Goal: Information Seeking & Learning: Understand process/instructions

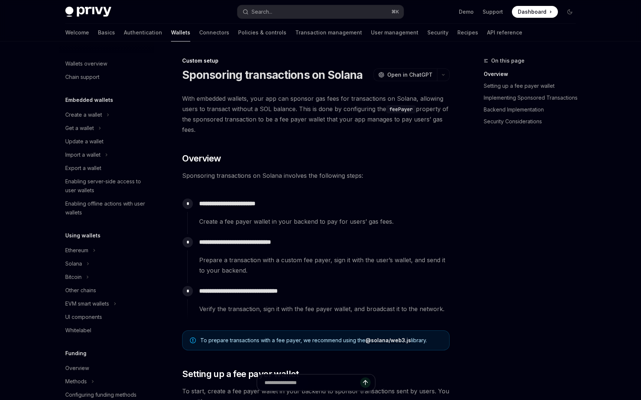
scroll to position [281, 0]
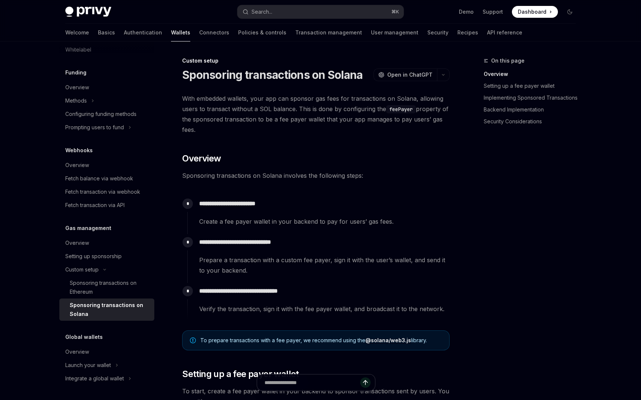
click at [277, 96] on span "With embedded wallets, your app can sponsor gas fees for transactions on Solana…" at bounding box center [315, 114] width 267 height 42
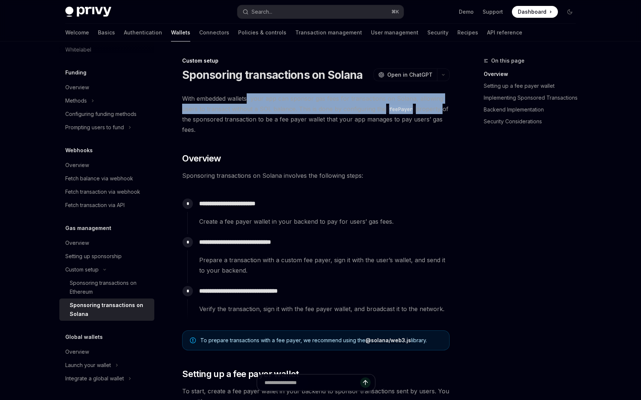
drag, startPoint x: 247, startPoint y: 99, endPoint x: 443, endPoint y: 111, distance: 196.5
click at [443, 111] on span "With embedded wallets, your app can sponsor gas fees for transactions on Solana…" at bounding box center [315, 114] width 267 height 42
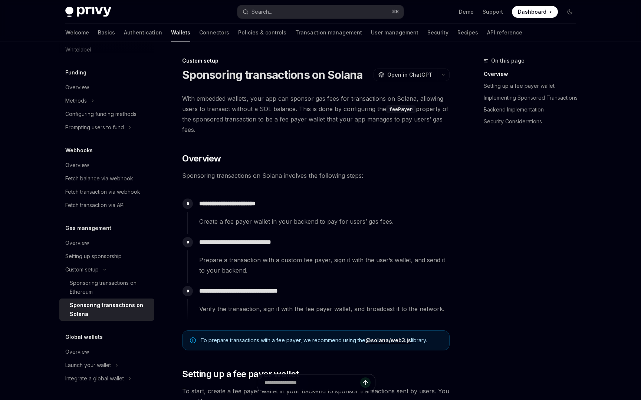
click at [443, 111] on span "With embedded wallets, your app can sponsor gas fees for transactions on Solana…" at bounding box center [315, 114] width 267 height 42
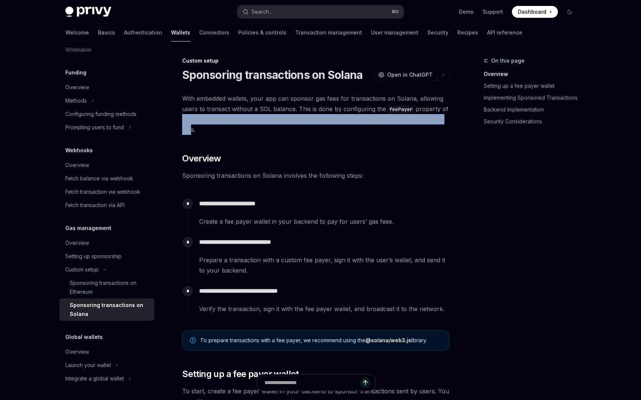
drag, startPoint x: 188, startPoint y: 118, endPoint x: 190, endPoint y: 129, distance: 10.9
click at [190, 129] on span "With embedded wallets, your app can sponsor gas fees for transactions on Solana…" at bounding box center [315, 114] width 267 height 42
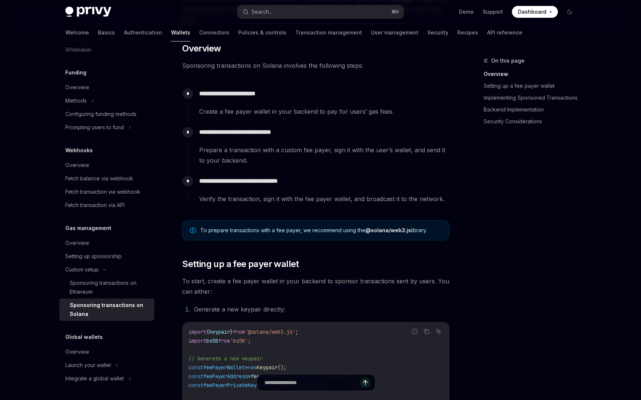
scroll to position [0, 0]
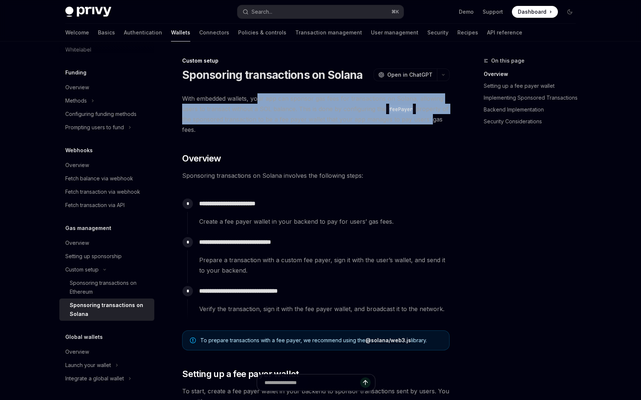
drag, startPoint x: 380, startPoint y: 105, endPoint x: 437, endPoint y: 121, distance: 59.2
click at [434, 121] on span "With embedded wallets, your app can sponsor gas fees for transactions on Solana…" at bounding box center [315, 114] width 267 height 42
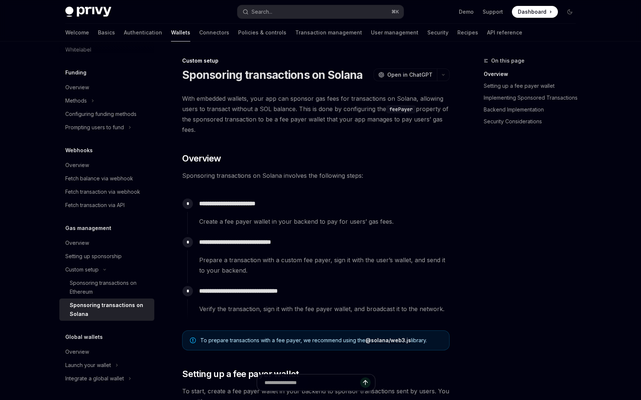
drag, startPoint x: 439, startPoint y: 121, endPoint x: 428, endPoint y: 123, distance: 11.0
click at [438, 121] on span "With embedded wallets, your app can sponsor gas fees for transactions on Solana…" at bounding box center [315, 114] width 267 height 42
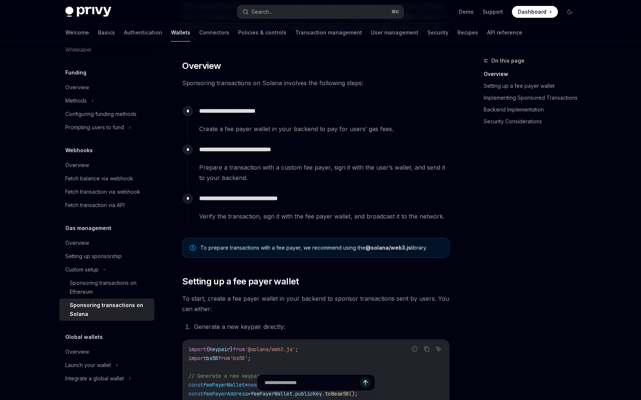
scroll to position [90, 0]
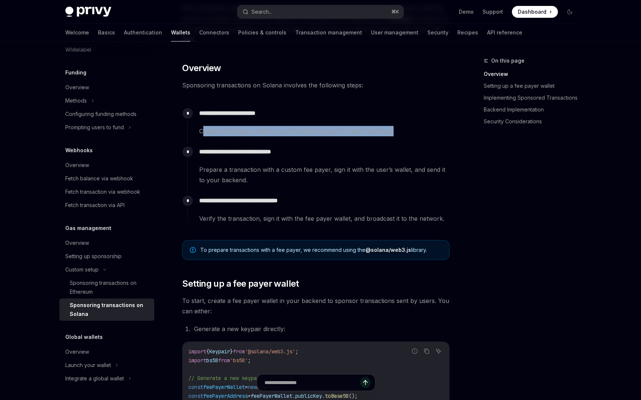
drag, startPoint x: 220, startPoint y: 132, endPoint x: 397, endPoint y: 127, distance: 176.9
click at [395, 127] on span "Create a fee payer wallet in your backend to pay for users’ gas fees." at bounding box center [324, 131] width 250 height 10
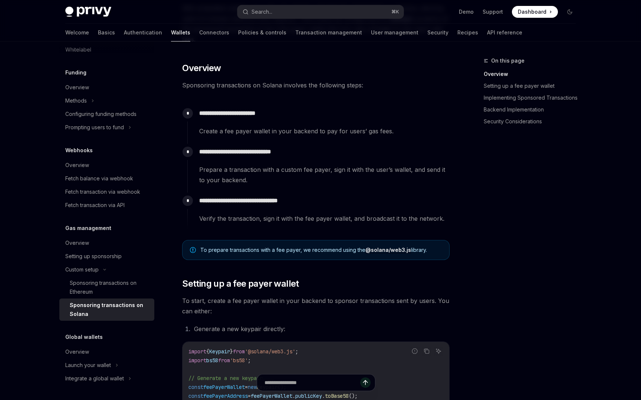
drag, startPoint x: 397, startPoint y: 127, endPoint x: 384, endPoint y: 129, distance: 13.5
click at [395, 128] on span "Create a fee payer wallet in your backend to pay for users’ gas fees." at bounding box center [324, 131] width 250 height 10
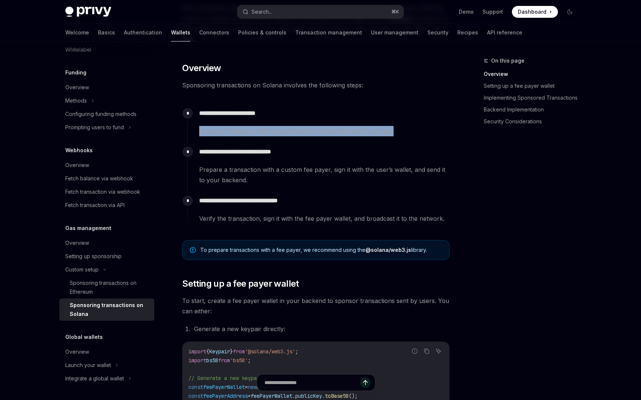
drag, startPoint x: 399, startPoint y: 130, endPoint x: 211, endPoint y: 128, distance: 187.2
click at [201, 128] on span "Create a fee payer wallet in your backend to pay for users’ gas fees." at bounding box center [324, 131] width 250 height 10
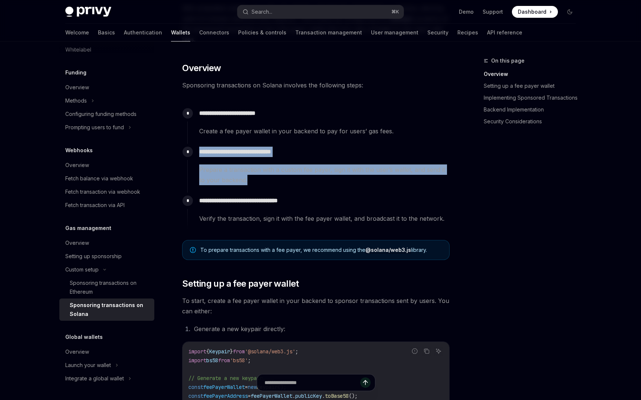
drag, startPoint x: 201, startPoint y: 151, endPoint x: 264, endPoint y: 186, distance: 72.2
click at [262, 185] on div "**********" at bounding box center [318, 168] width 262 height 49
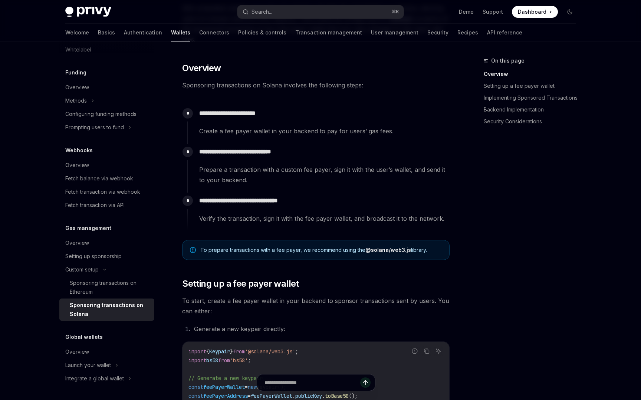
drag, startPoint x: 264, startPoint y: 186, endPoint x: 251, endPoint y: 186, distance: 12.6
click at [262, 186] on div "**********" at bounding box center [318, 168] width 262 height 49
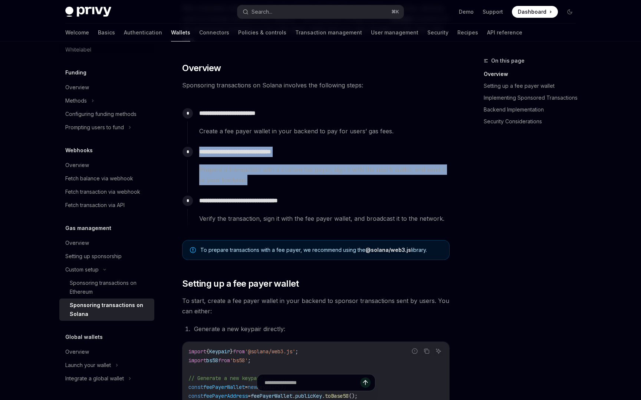
drag, startPoint x: 264, startPoint y: 183, endPoint x: 211, endPoint y: 160, distance: 58.5
click at [198, 145] on div "**********" at bounding box center [318, 165] width 262 height 42
click at [228, 177] on span "Prepare a transaction with a custom fee payer, sign it with the user’s wallet, …" at bounding box center [324, 175] width 250 height 21
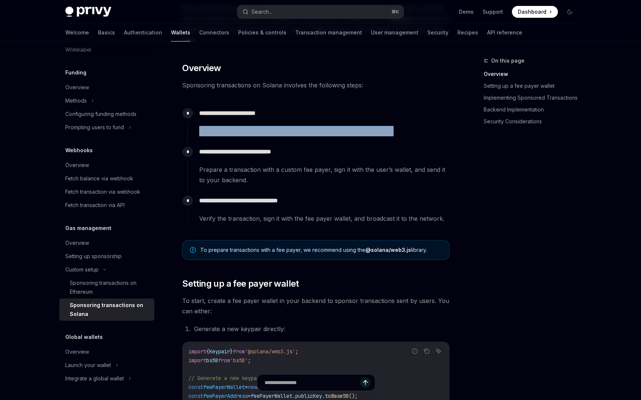
drag, startPoint x: 199, startPoint y: 134, endPoint x: 395, endPoint y: 129, distance: 195.4
click at [394, 129] on span "Create a fee payer wallet in your backend to pay for users’ gas fees." at bounding box center [324, 131] width 250 height 10
click at [395, 129] on span "Create a fee payer wallet in your backend to pay for users’ gas fees." at bounding box center [324, 131] width 250 height 10
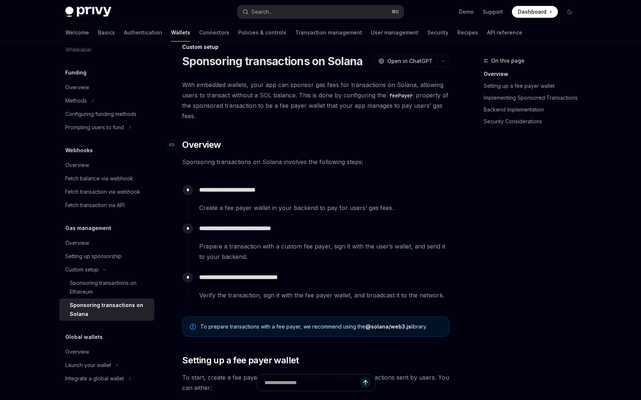
scroll to position [0, 0]
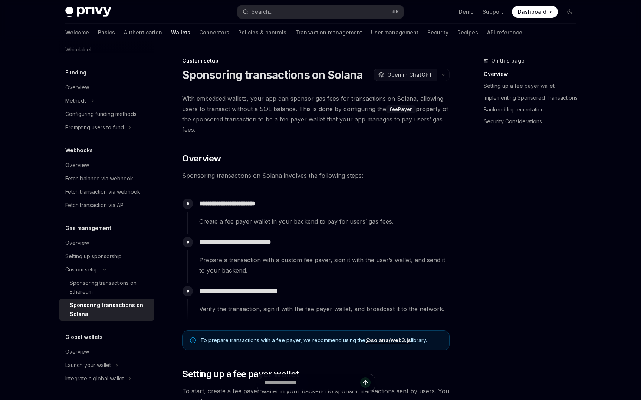
click at [410, 73] on span "Open in ChatGPT" at bounding box center [409, 74] width 45 height 7
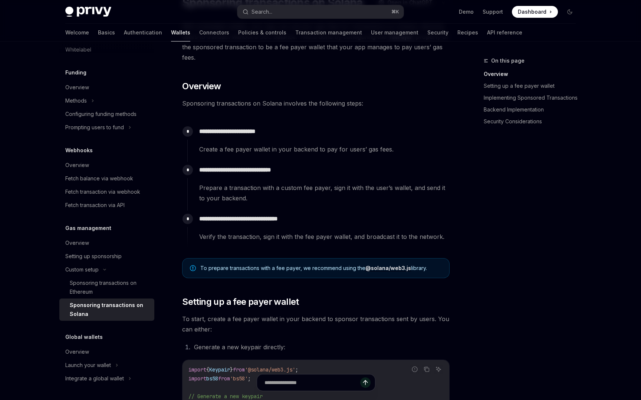
scroll to position [78, 0]
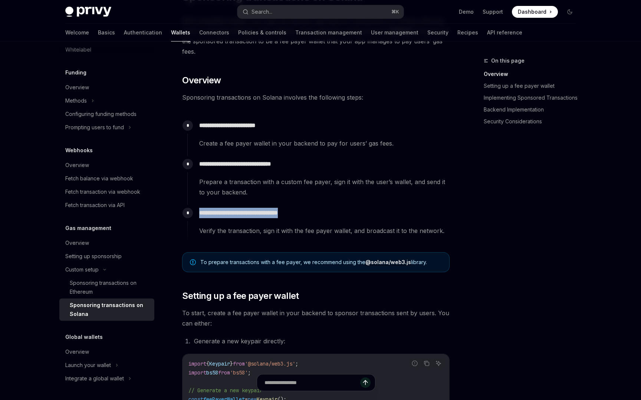
drag, startPoint x: 200, startPoint y: 212, endPoint x: 318, endPoint y: 209, distance: 117.5
click at [318, 209] on p "**********" at bounding box center [324, 213] width 250 height 10
drag, startPoint x: 419, startPoint y: 235, endPoint x: 223, endPoint y: 237, distance: 196.1
click at [219, 238] on div "**********" at bounding box center [318, 224] width 262 height 39
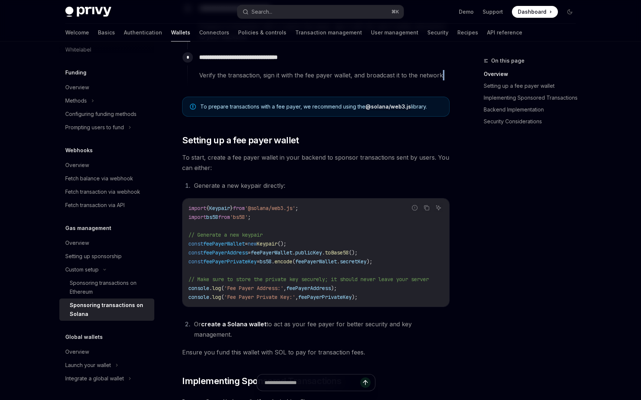
scroll to position [233, 0]
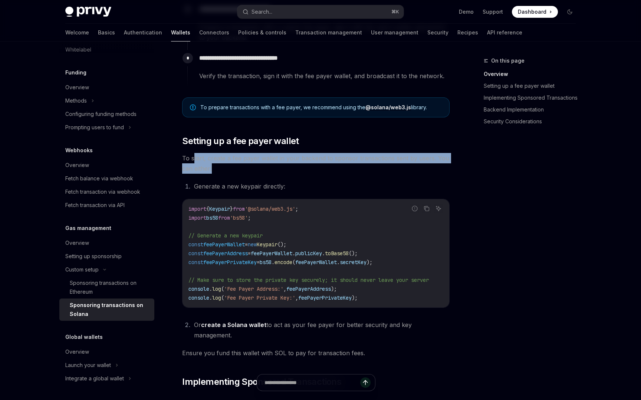
drag, startPoint x: 207, startPoint y: 167, endPoint x: 194, endPoint y: 156, distance: 16.8
click at [192, 156] on span "To start, create a fee payer wallet in your backend to sponsor transactions sen…" at bounding box center [315, 163] width 267 height 21
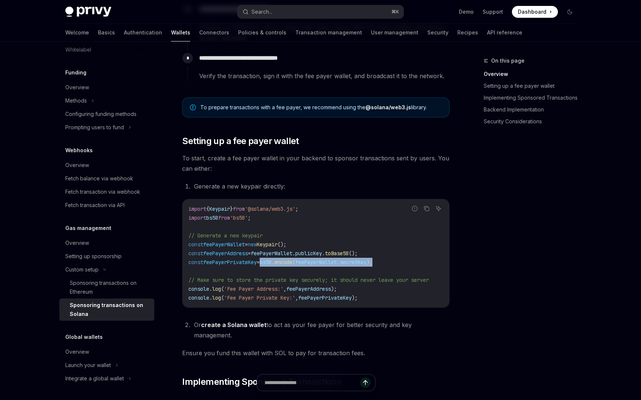
drag, startPoint x: 269, startPoint y: 264, endPoint x: 402, endPoint y: 264, distance: 133.1
click at [401, 264] on code "import { Keypair } from '@solana/web3.js' ; import bs58 from 'bs58' ; // Genera…" at bounding box center [317, 254] width 258 height 98
click at [402, 264] on code "import { Keypair } from '@solana/web3.js' ; import bs58 from 'bs58' ; // Genera…" at bounding box center [317, 254] width 258 height 98
drag, startPoint x: 282, startPoint y: 290, endPoint x: 290, endPoint y: 290, distance: 8.5
click at [290, 290] on span "console . log ( 'Fee Payer Address:' , feePayerAddress );" at bounding box center [262, 289] width 148 height 7
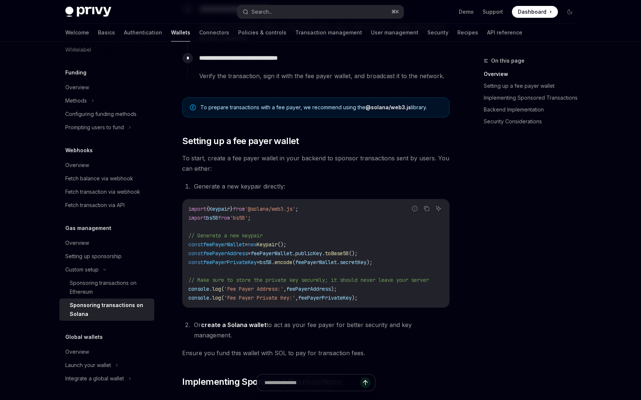
drag, startPoint x: 290, startPoint y: 290, endPoint x: 275, endPoint y: 293, distance: 15.9
click at [286, 290] on span "," at bounding box center [284, 289] width 3 height 7
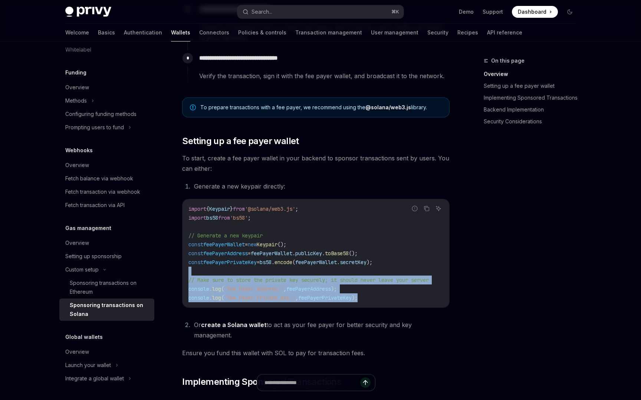
drag, startPoint x: 346, startPoint y: 298, endPoint x: 198, endPoint y: 271, distance: 150.4
click at [188, 272] on div "import { Keypair } from '@solana/web3.js' ; import bs58 from 'bs58' ; // Genera…" at bounding box center [315, 253] width 267 height 108
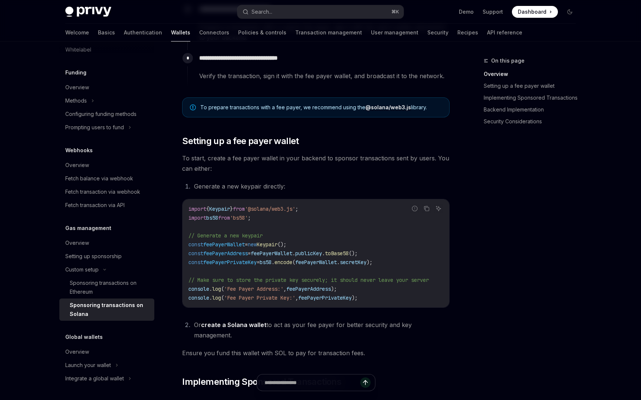
click at [214, 264] on span "feePayerPrivateKey" at bounding box center [229, 262] width 53 height 7
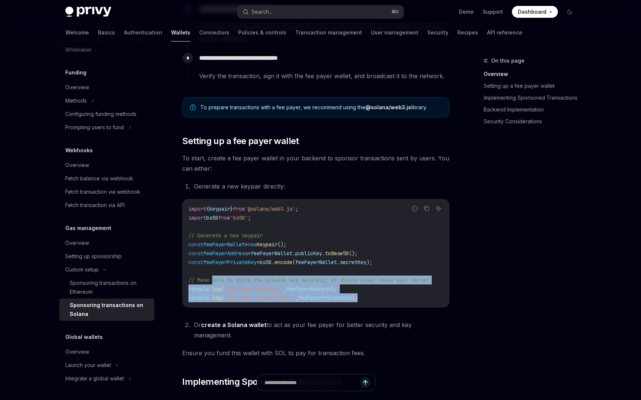
drag, startPoint x: 375, startPoint y: 297, endPoint x: 217, endPoint y: 282, distance: 158.6
click at [212, 281] on code "import { Keypair } from '@solana/web3.js' ; import bs58 from 'bs58' ; // Genera…" at bounding box center [317, 254] width 258 height 98
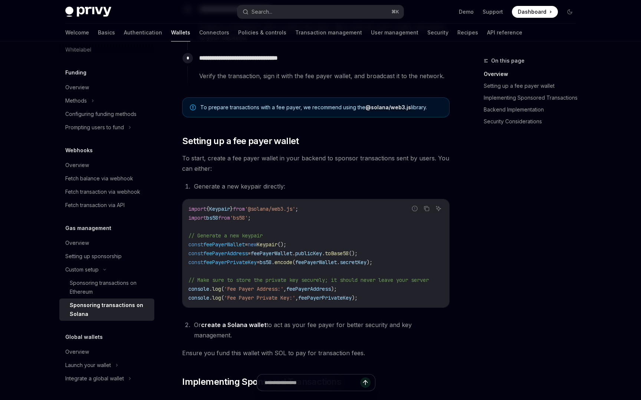
click at [274, 258] on code "import { Keypair } from '@solana/web3.js' ; import bs58 from 'bs58' ; // Genera…" at bounding box center [317, 254] width 258 height 98
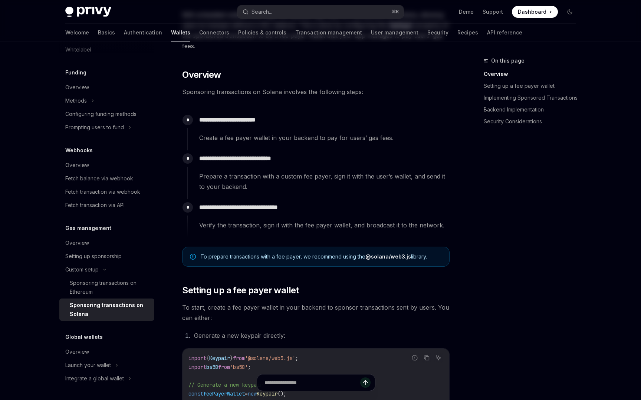
scroll to position [94, 0]
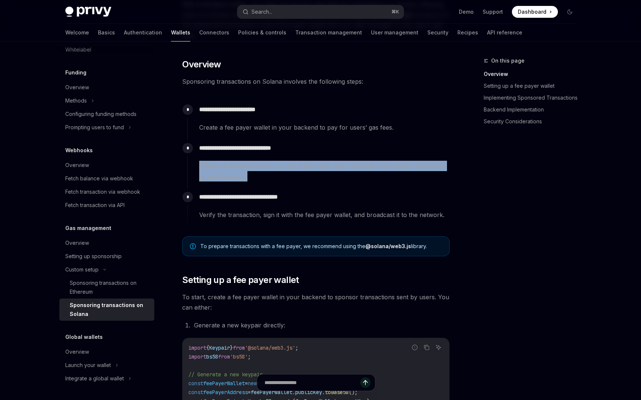
drag, startPoint x: 202, startPoint y: 164, endPoint x: 292, endPoint y: 176, distance: 91.6
click at [292, 176] on span "Prepare a transaction with a custom fee payer, sign it with the user’s wallet, …" at bounding box center [324, 171] width 250 height 21
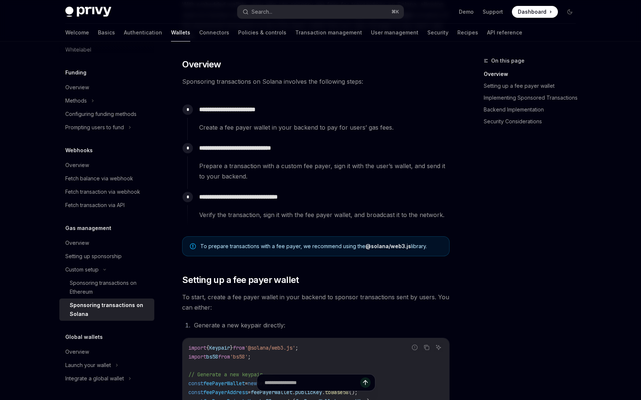
click at [292, 176] on span "Prepare a transaction with a custom fee payer, sign it with the user’s wallet, …" at bounding box center [324, 171] width 250 height 21
drag, startPoint x: 330, startPoint y: 169, endPoint x: 282, endPoint y: 172, distance: 48.3
click at [282, 172] on span "Prepare a transaction with a custom fee payer, sign it with the user’s wallet, …" at bounding box center [324, 171] width 250 height 21
drag, startPoint x: 199, startPoint y: 213, endPoint x: 300, endPoint y: 211, distance: 100.5
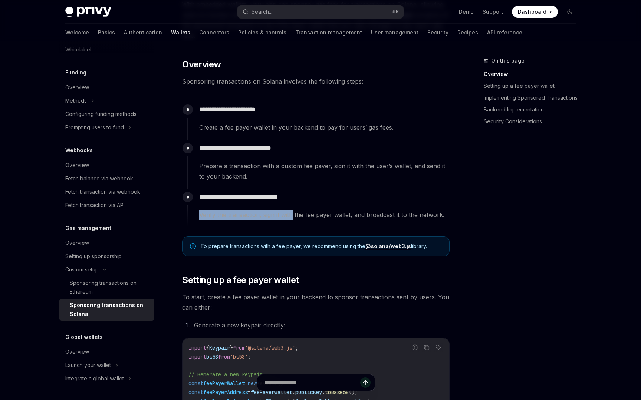
click at [300, 211] on span "Verify the transaction, sign it with the fee payer wallet, and broadcast it to …" at bounding box center [324, 215] width 250 height 10
click at [303, 211] on span "Verify the transaction, sign it with the fee payer wallet, and broadcast it to …" at bounding box center [324, 215] width 250 height 10
drag, startPoint x: 209, startPoint y: 211, endPoint x: 373, endPoint y: 209, distance: 163.5
click at [359, 208] on div "**********" at bounding box center [318, 204] width 262 height 31
drag, startPoint x: 373, startPoint y: 208, endPoint x: 388, endPoint y: 213, distance: 16.5
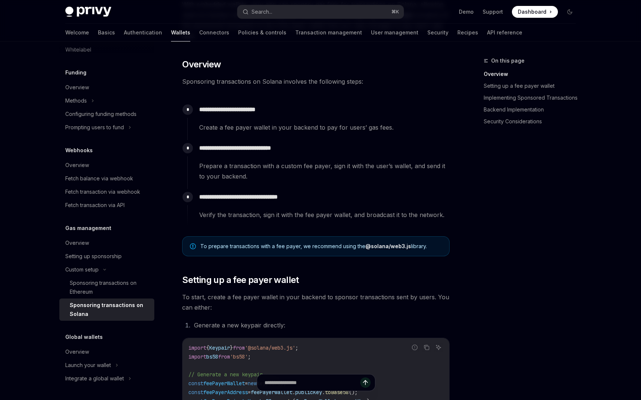
click at [373, 208] on div "**********" at bounding box center [318, 204] width 262 height 31
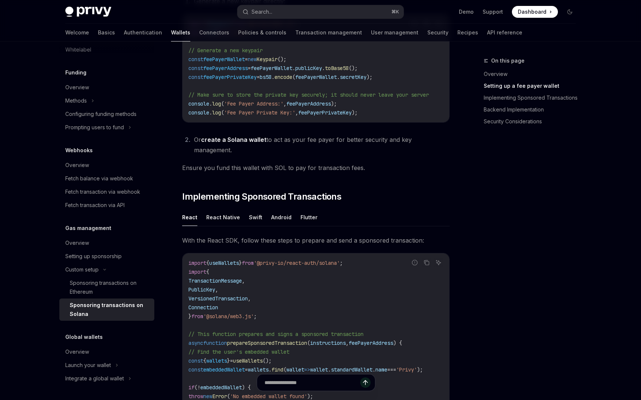
scroll to position [420, 0]
drag, startPoint x: 325, startPoint y: 138, endPoint x: 357, endPoint y: 139, distance: 31.9
click at [357, 139] on li "Or create a Solana wallet to act as your fee payer for better security and key …" at bounding box center [321, 143] width 258 height 21
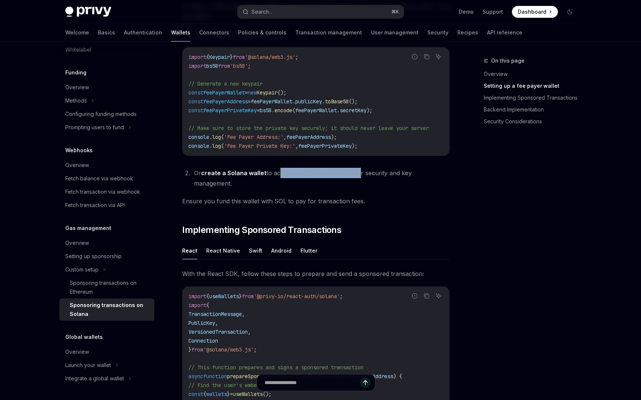
scroll to position [387, 0]
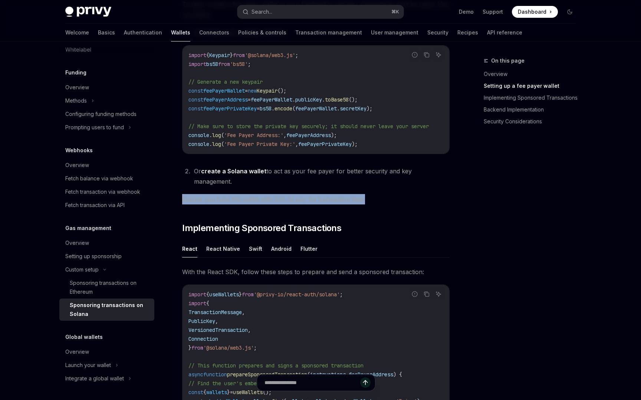
drag, startPoint x: 183, startPoint y: 194, endPoint x: 370, endPoint y: 195, distance: 186.1
click at [370, 195] on span "Ensure you fund this wallet with SOL to pay for transaction fees." at bounding box center [315, 199] width 267 height 10
drag, startPoint x: 370, startPoint y: 195, endPoint x: 343, endPoint y: 191, distance: 26.8
click at [369, 195] on span "Ensure you fund this wallet with SOL to pay for transaction fees." at bounding box center [315, 199] width 267 height 10
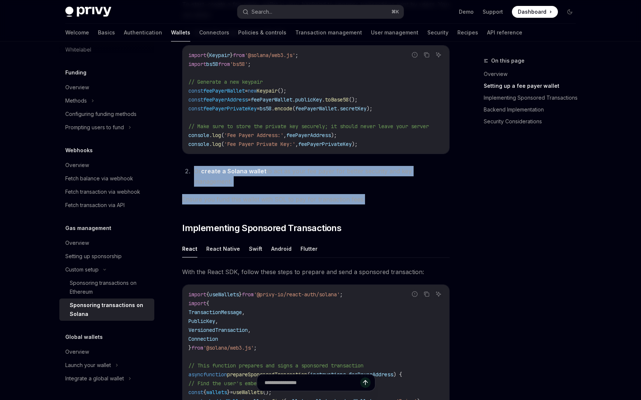
drag, startPoint x: 372, startPoint y: 190, endPoint x: 205, endPoint y: 180, distance: 167.9
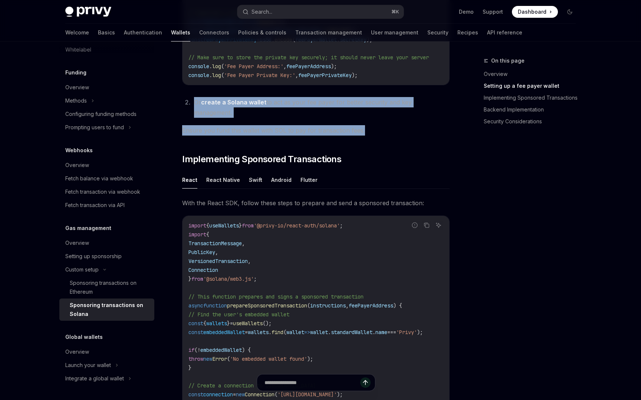
scroll to position [467, 0]
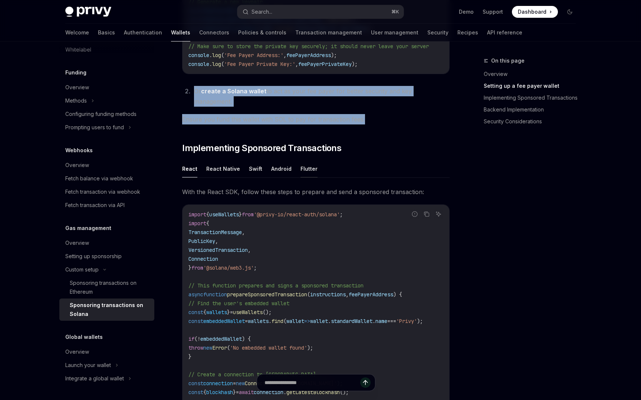
click at [302, 161] on button "Flutter" at bounding box center [308, 168] width 17 height 17
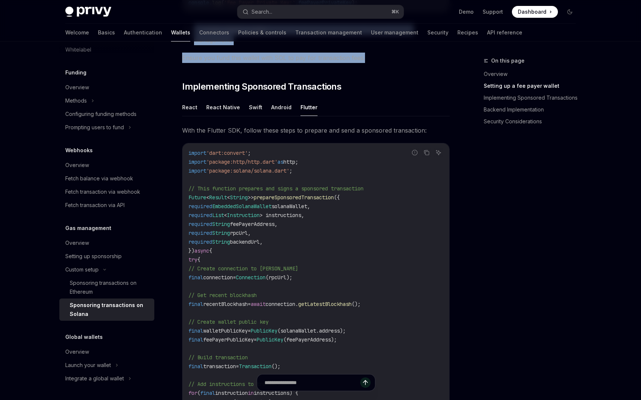
scroll to position [527, 0]
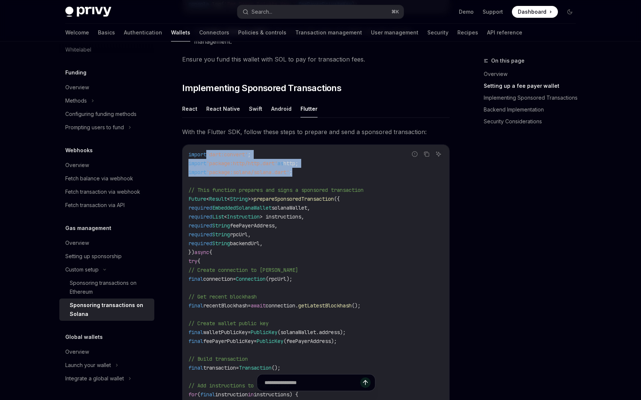
drag, startPoint x: 307, startPoint y: 166, endPoint x: 236, endPoint y: 158, distance: 71.3
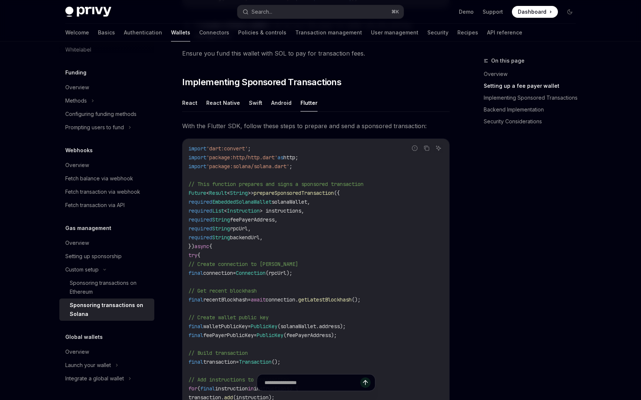
scroll to position [532, 0]
click at [256, 95] on button "Swift" at bounding box center [255, 103] width 13 height 17
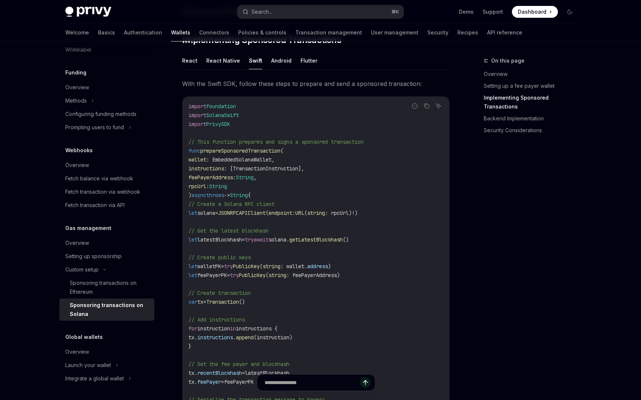
scroll to position [571, 0]
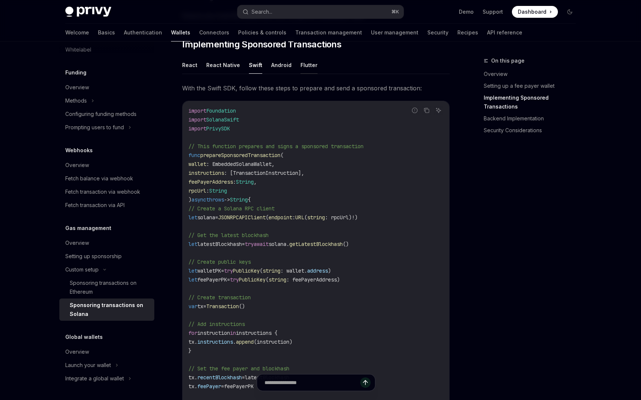
click at [302, 58] on button "Flutter" at bounding box center [308, 64] width 17 height 17
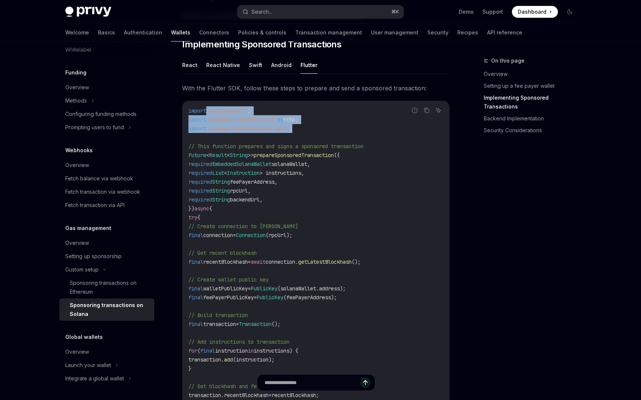
drag, startPoint x: 206, startPoint y: 99, endPoint x: 331, endPoint y: 120, distance: 126.7
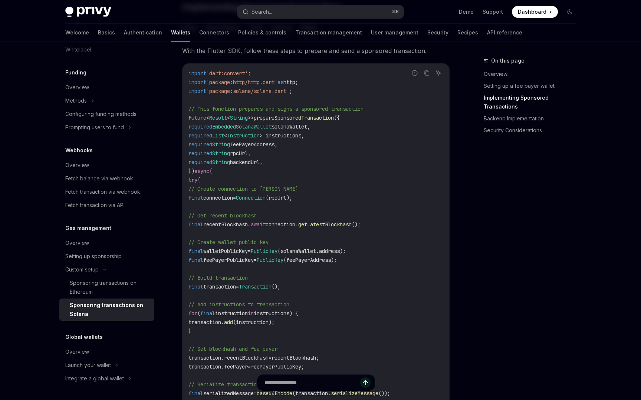
scroll to position [608, 0]
drag, startPoint x: 261, startPoint y: 179, endPoint x: 313, endPoint y: 178, distance: 51.5
drag, startPoint x: 279, startPoint y: 217, endPoint x: 402, endPoint y: 214, distance: 123.1
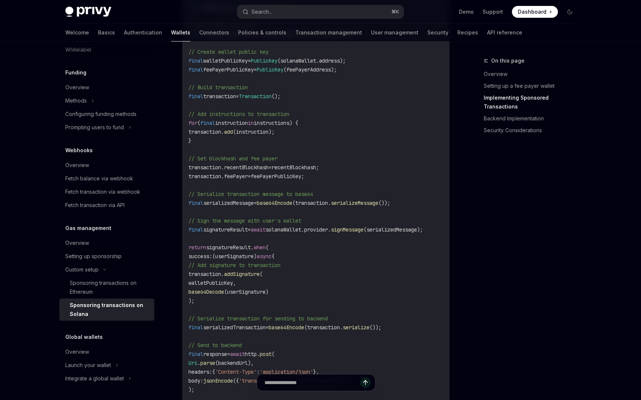
scroll to position [798, 0]
drag, startPoint x: 297, startPoint y: 195, endPoint x: 413, endPoint y: 191, distance: 116.5
click at [413, 192] on code "import 'dart:convert' ; import 'package:http/http.dart' as http; import 'packag…" at bounding box center [315, 221] width 255 height 685
click at [413, 191] on code "import 'dart:convert' ; import 'package:http/http.dart' as http; import 'packag…" at bounding box center [315, 221] width 255 height 685
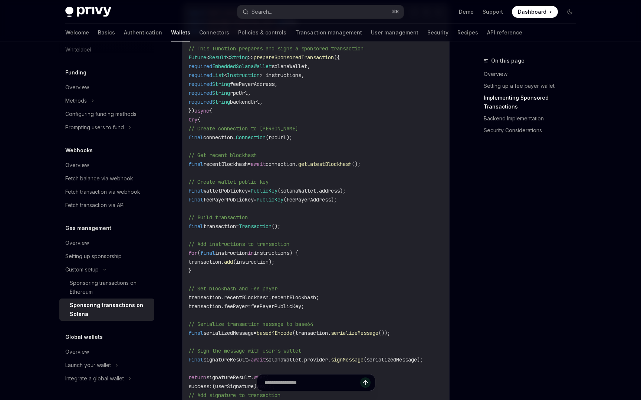
scroll to position [669, 0]
drag, startPoint x: 321, startPoint y: 193, endPoint x: 389, endPoint y: 197, distance: 67.6
click at [384, 197] on code "import 'dart:convert' ; import 'package:http/http.dart' as http; import 'packag…" at bounding box center [315, 350] width 255 height 685
drag, startPoint x: 389, startPoint y: 197, endPoint x: 322, endPoint y: 187, distance: 67.5
click at [388, 197] on code "import 'dart:convert' ; import 'package:http/http.dart' as http; import 'packag…" at bounding box center [315, 350] width 255 height 685
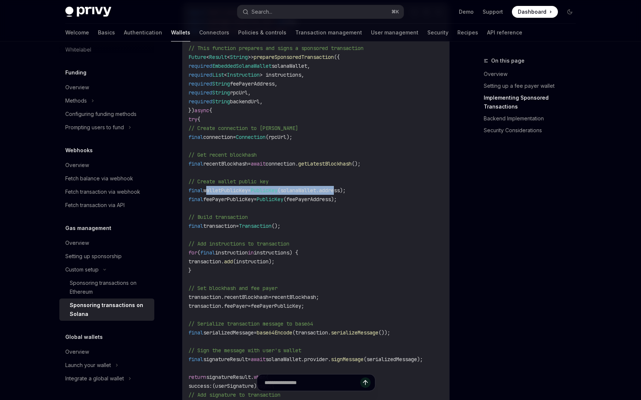
drag, startPoint x: 229, startPoint y: 181, endPoint x: 365, endPoint y: 182, distance: 136.4
click at [345, 187] on span "final walletPublicKey = PublicKey (solanaWallet.address);" at bounding box center [266, 190] width 157 height 7
click at [345, 187] on span "(solanaWallet.address);" at bounding box center [311, 190] width 68 height 7
drag, startPoint x: 361, startPoint y: 194, endPoint x: 206, endPoint y: 179, distance: 156.4
click at [205, 179] on code "import 'dart:convert' ; import 'package:http/http.dart' as http; import 'packag…" at bounding box center [315, 350] width 255 height 685
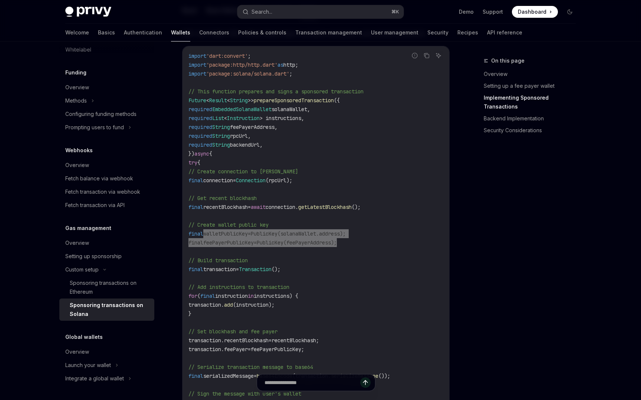
scroll to position [618, 0]
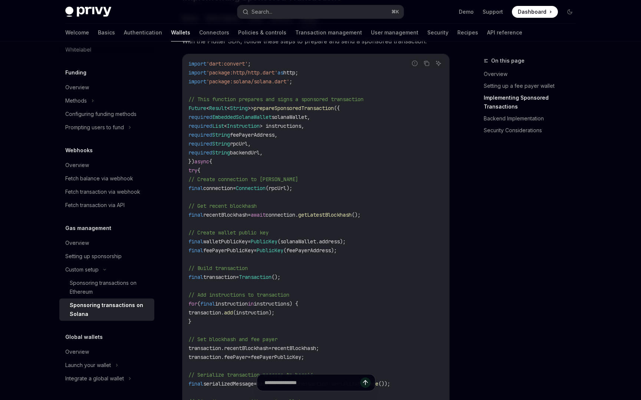
click at [257, 230] on code "import 'dart:convert' ; import 'package:http/http.dart' as http; import 'packag…" at bounding box center [315, 401] width 255 height 685
drag, startPoint x: 208, startPoint y: 223, endPoint x: 314, endPoint y: 221, distance: 105.7
click at [314, 221] on code "import 'dart:convert' ; import 'package:http/http.dart' as http; import 'packag…" at bounding box center [315, 401] width 255 height 685
drag, startPoint x: 300, startPoint y: 229, endPoint x: 331, endPoint y: 229, distance: 30.8
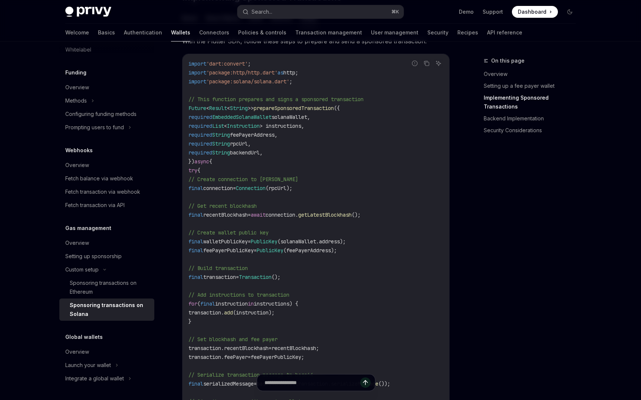
click at [331, 229] on code "import 'dart:convert' ; import 'package:http/http.dart' as http; import 'packag…" at bounding box center [315, 401] width 255 height 685
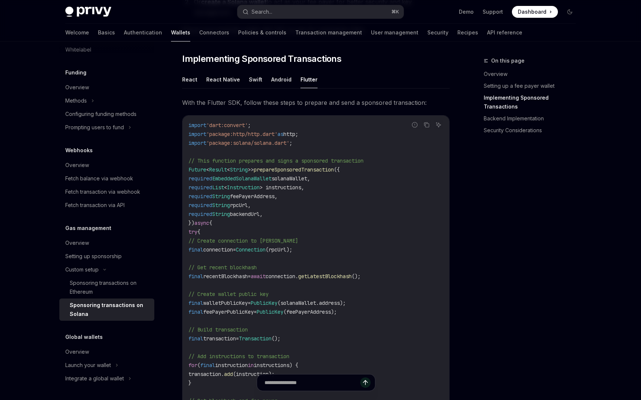
scroll to position [556, 0]
drag, startPoint x: 278, startPoint y: 295, endPoint x: 376, endPoint y: 298, distance: 98.3
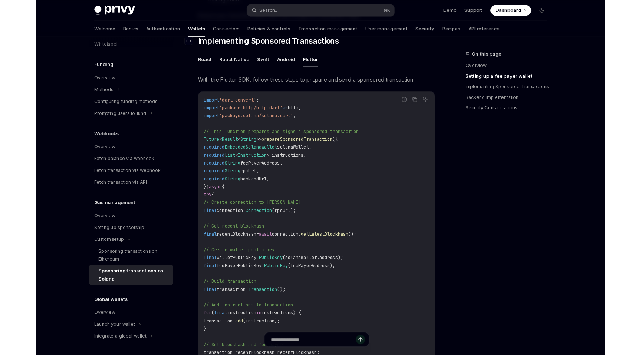
scroll to position [575, 0]
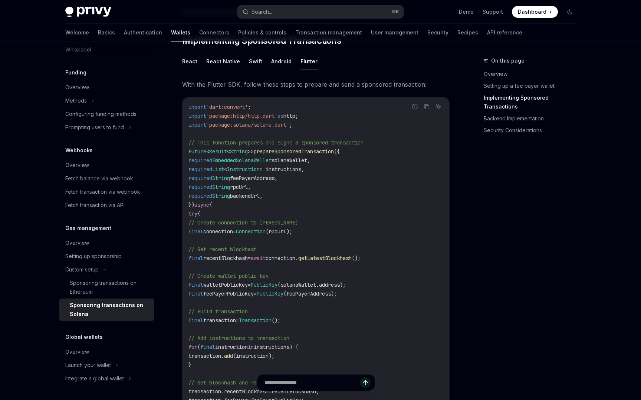
click at [325, 291] on span "(feePayerAddress);" at bounding box center [309, 294] width 53 height 7
drag, startPoint x: 366, startPoint y: 289, endPoint x: 353, endPoint y: 288, distance: 13.0
click at [325, 291] on span "(feePayerAddress);" at bounding box center [309, 294] width 53 height 7
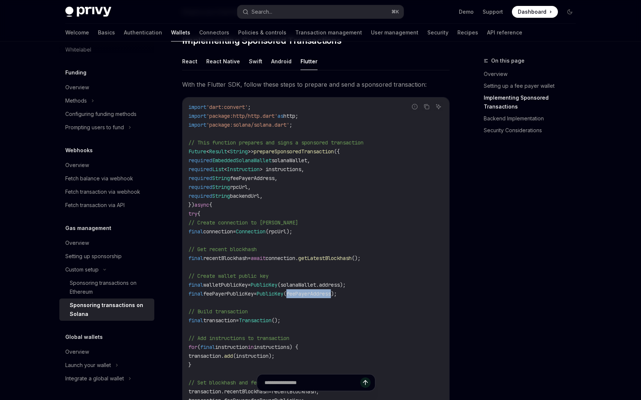
click at [325, 291] on span "(feePayerAddress);" at bounding box center [309, 294] width 53 height 7
copy span "feePayerAddress"
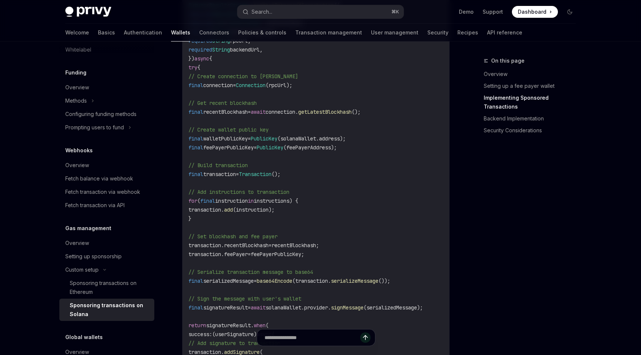
scroll to position [718, 0]
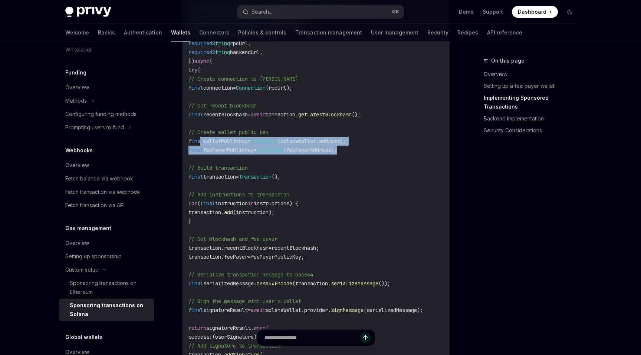
drag, startPoint x: 205, startPoint y: 131, endPoint x: 377, endPoint y: 145, distance: 173.3
click at [377, 145] on code "import 'dart:convert' ; import 'package:http/http.dart' as http; import 'packag…" at bounding box center [315, 301] width 255 height 685
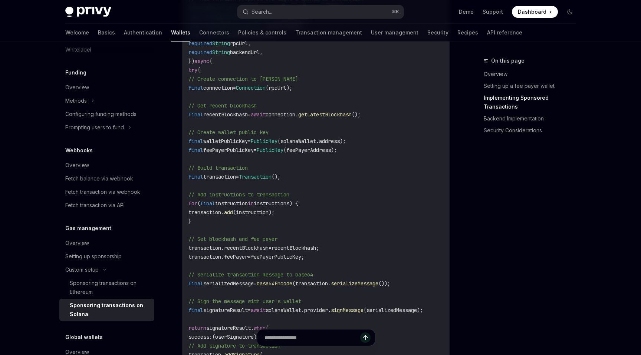
drag, startPoint x: 374, startPoint y: 145, endPoint x: 341, endPoint y: 145, distance: 33.0
click at [372, 145] on code "import 'dart:convert' ; import 'package:http/http.dart' as http; import 'packag…" at bounding box center [315, 301] width 255 height 685
drag, startPoint x: 264, startPoint y: 104, endPoint x: 396, endPoint y: 107, distance: 131.6
click at [396, 107] on code "import 'dart:convert' ; import 'package:http/http.dart' as http; import 'packag…" at bounding box center [315, 301] width 255 height 685
drag, startPoint x: 396, startPoint y: 107, endPoint x: 374, endPoint y: 118, distance: 24.7
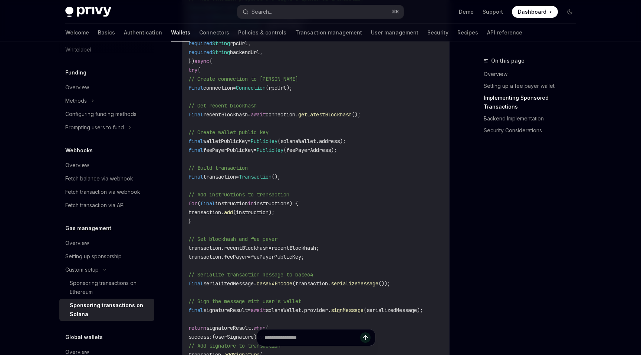
click at [396, 107] on code "import 'dart:convert' ; import 'package:http/http.dart' as http; import 'packag…" at bounding box center [315, 301] width 255 height 685
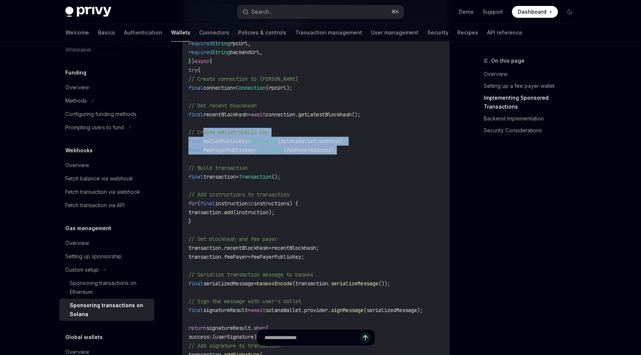
drag, startPoint x: 219, startPoint y: 125, endPoint x: 386, endPoint y: 139, distance: 167.4
click at [386, 139] on code "import 'dart:convert' ; import 'package:http/http.dart' as http; import 'packag…" at bounding box center [315, 301] width 255 height 685
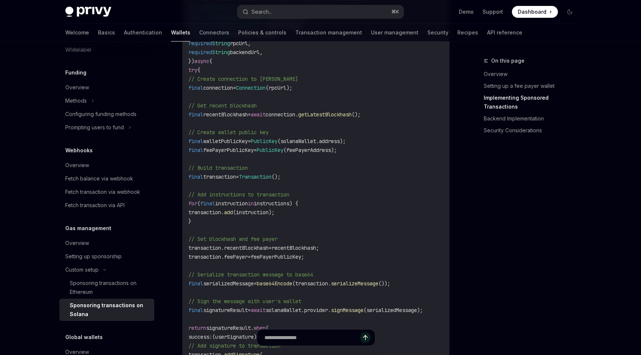
click at [386, 139] on code "import 'dart:convert' ; import 'package:http/http.dart' as http; import 'packag…" at bounding box center [315, 301] width 255 height 685
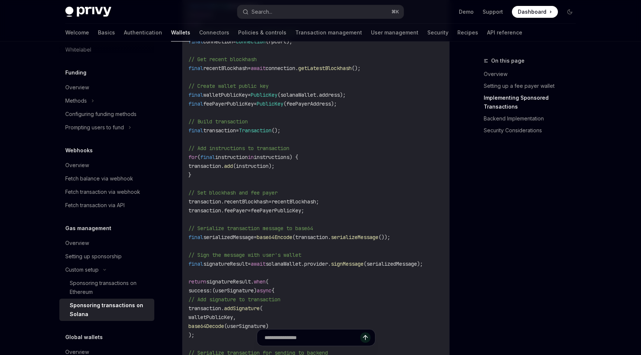
scroll to position [765, 0]
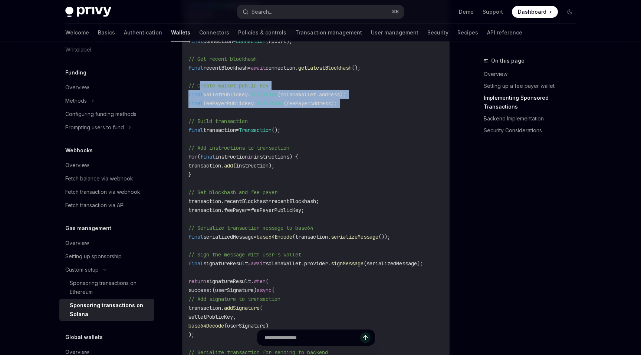
drag, startPoint x: 201, startPoint y: 77, endPoint x: 363, endPoint y: 102, distance: 163.9
click at [363, 102] on code "import 'dart:convert' ; import 'package:http/http.dart' as http; import 'packag…" at bounding box center [315, 254] width 255 height 685
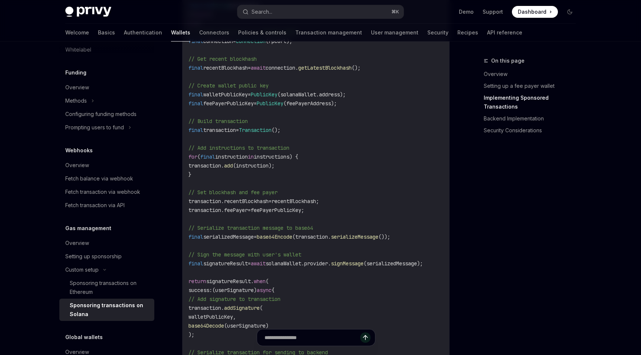
drag, startPoint x: 364, startPoint y: 102, endPoint x: 367, endPoint y: 97, distance: 5.3
click at [364, 102] on code "import 'dart:convert' ; import 'package:http/http.dart' as http; import 'packag…" at bounding box center [315, 254] width 255 height 685
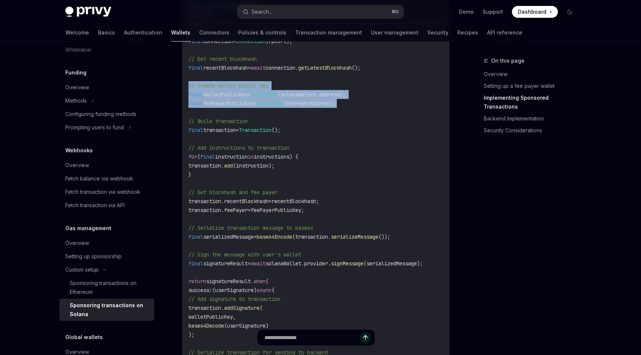
scroll to position [0, 0]
drag, startPoint x: 355, startPoint y: 96, endPoint x: 195, endPoint y: 83, distance: 161.0
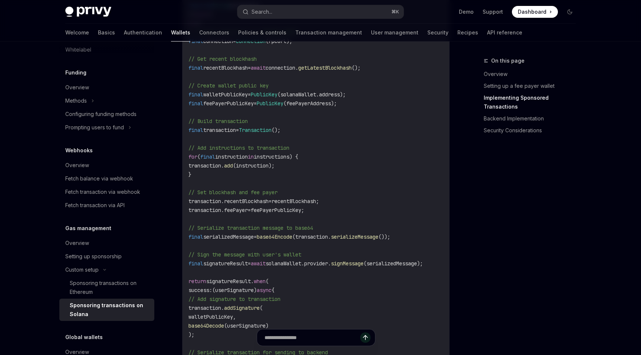
drag, startPoint x: 320, startPoint y: 110, endPoint x: 285, endPoint y: 103, distance: 35.5
click at [320, 110] on code "import 'dart:convert' ; import 'package:http/http.dart' as http; import 'packag…" at bounding box center [315, 254] width 255 height 685
click at [283, 100] on span "PublicKey" at bounding box center [270, 103] width 27 height 7
drag, startPoint x: 291, startPoint y: 96, endPoint x: 297, endPoint y: 96, distance: 5.6
click at [283, 100] on span "PublicKey" at bounding box center [270, 103] width 27 height 7
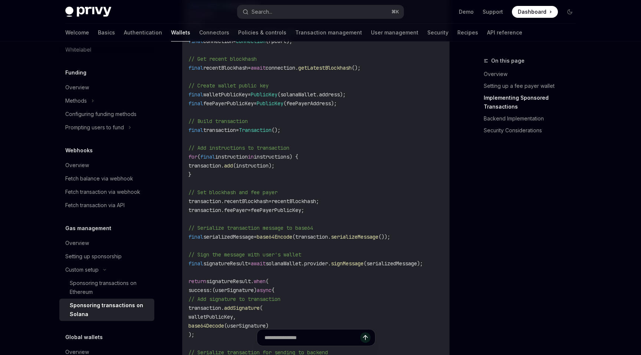
click at [322, 100] on span "(feePayerAddress);" at bounding box center [309, 103] width 53 height 7
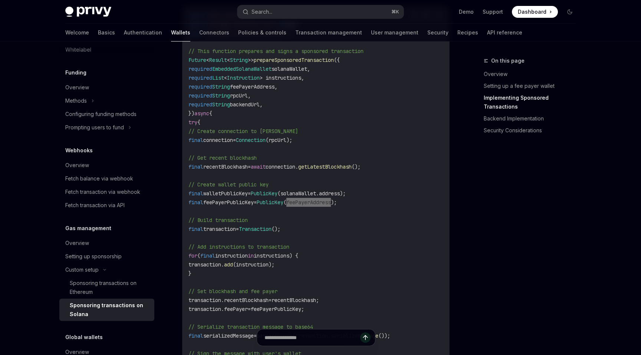
scroll to position [705, 0]
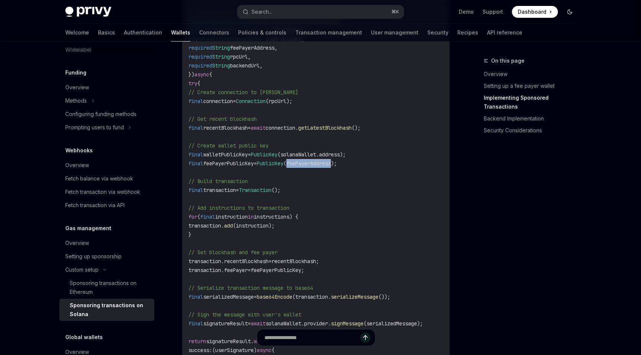
click at [571, 15] on button "Toggle dark mode" at bounding box center [569, 12] width 12 height 12
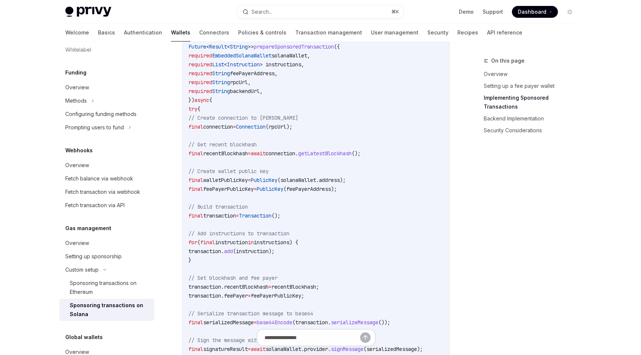
scroll to position [672, 0]
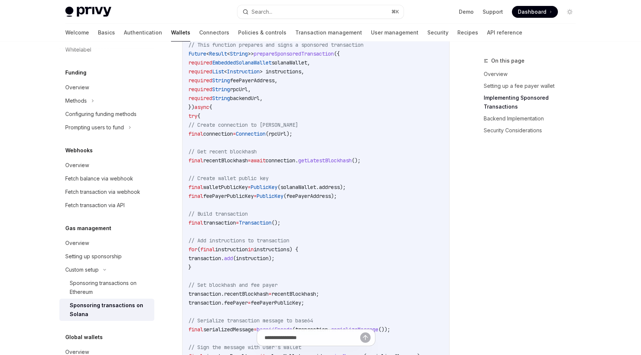
drag, startPoint x: 209, startPoint y: 169, endPoint x: 298, endPoint y: 174, distance: 88.7
click at [295, 174] on code "import 'dart:convert' ; import 'package:http/http.dart' as http; import 'packag…" at bounding box center [315, 347] width 255 height 685
click at [298, 175] on code "import 'dart:convert' ; import 'package:http/http.dart' as http; import 'packag…" at bounding box center [315, 347] width 255 height 685
drag, startPoint x: 287, startPoint y: 171, endPoint x: 320, endPoint y: 170, distance: 32.6
click at [320, 170] on code "import 'dart:convert' ; import 'package:http/http.dart' as http; import 'packag…" at bounding box center [315, 347] width 255 height 685
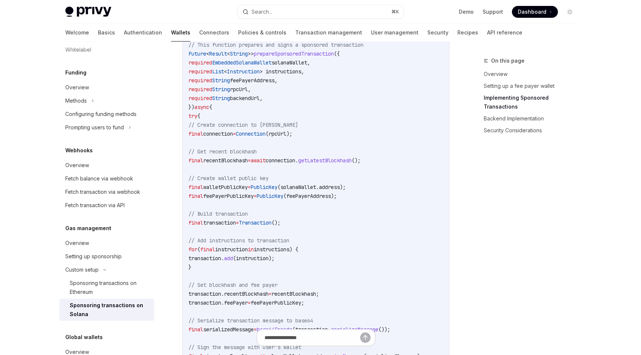
click at [320, 170] on code "import 'dart:convert' ; import 'package:http/http.dart' as http; import 'packag…" at bounding box center [315, 347] width 255 height 685
click at [330, 184] on span "(solanaWallet.address);" at bounding box center [311, 187] width 68 height 7
drag, startPoint x: 330, startPoint y: 179, endPoint x: 346, endPoint y: 179, distance: 15.6
click at [330, 184] on span "(solanaWallet.address);" at bounding box center [311, 187] width 68 height 7
click at [345, 184] on span "(solanaWallet.address);" at bounding box center [311, 187] width 68 height 7
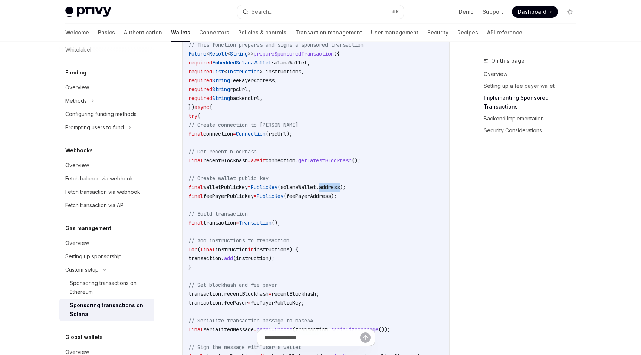
click at [345, 184] on span "(solanaWallet.address);" at bounding box center [311, 187] width 68 height 7
click at [319, 184] on span "(solanaWallet.address);" at bounding box center [311, 187] width 68 height 7
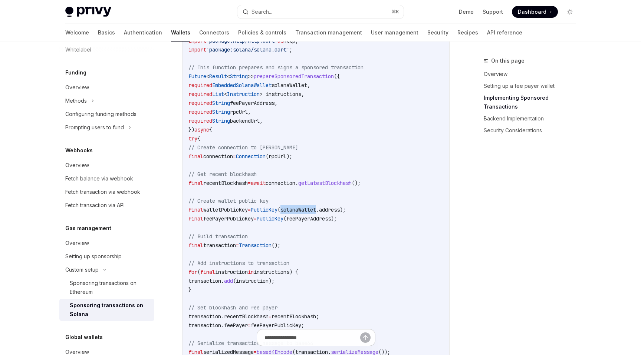
copy span "solanaWallet"
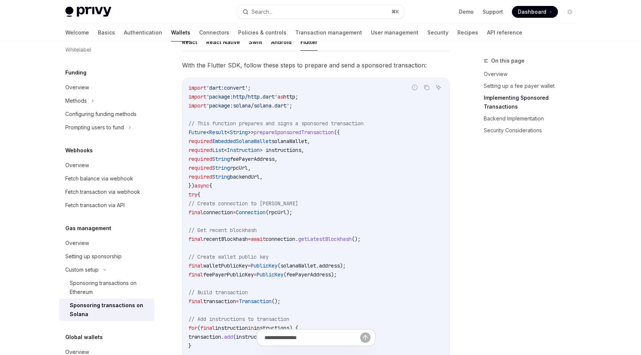
scroll to position [593, 0]
drag, startPoint x: 201, startPoint y: 135, endPoint x: 334, endPoint y: 133, distance: 133.1
drag, startPoint x: 326, startPoint y: 132, endPoint x: 194, endPoint y: 135, distance: 132.7
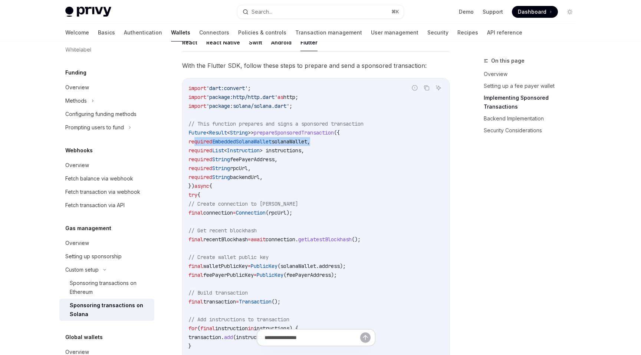
click at [194, 138] on span "required EmbeddedSolanaWallet solanaWallet," at bounding box center [249, 141] width 122 height 7
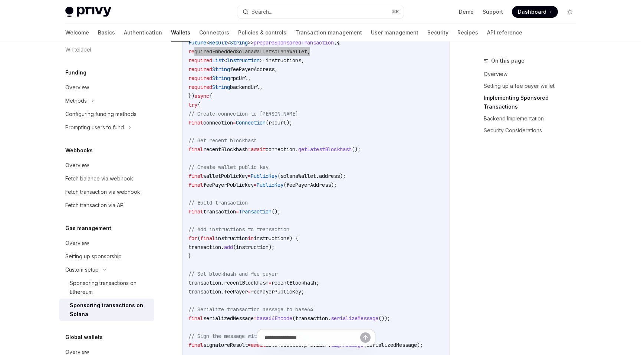
scroll to position [680, 0]
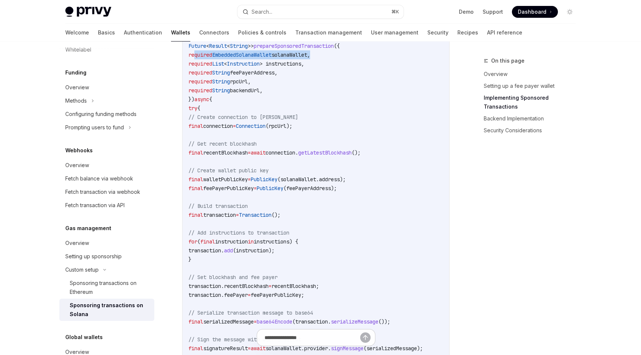
click at [283, 185] on span "PublicKey" at bounding box center [270, 188] width 27 height 7
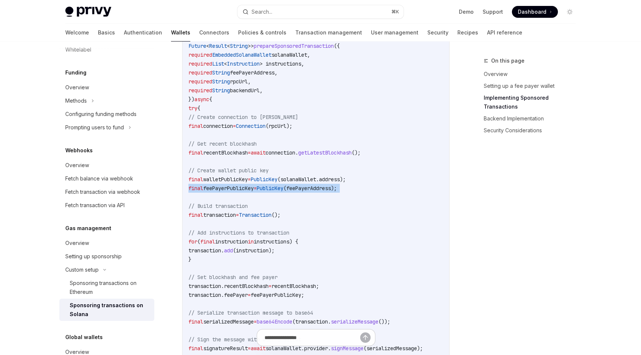
click at [283, 185] on span "PublicKey" at bounding box center [270, 188] width 27 height 7
copy code "final feePayerPublicKey = PublicKey (feePayerAddress);"
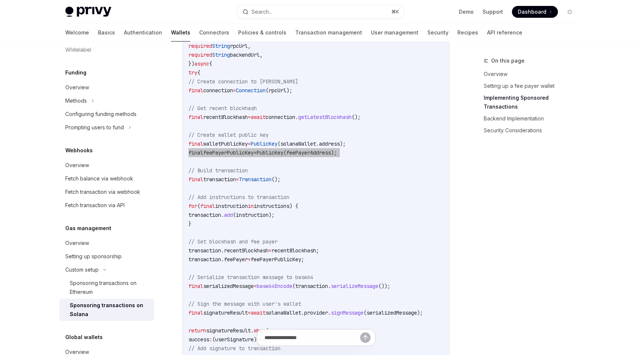
scroll to position [717, 0]
drag, startPoint x: 200, startPoint y: 164, endPoint x: 221, endPoint y: 211, distance: 51.8
click at [221, 211] on code "import 'dart:convert' ; import 'package:http/http.dart' as http; import 'packag…" at bounding box center [315, 302] width 255 height 685
copy code "// Build transaction final transaction = Transaction (); // Add instructions to…"
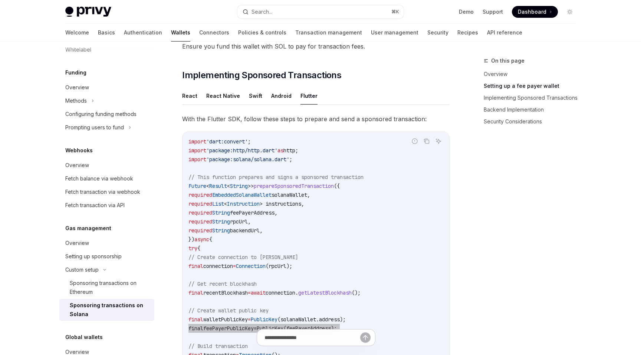
scroll to position [536, 0]
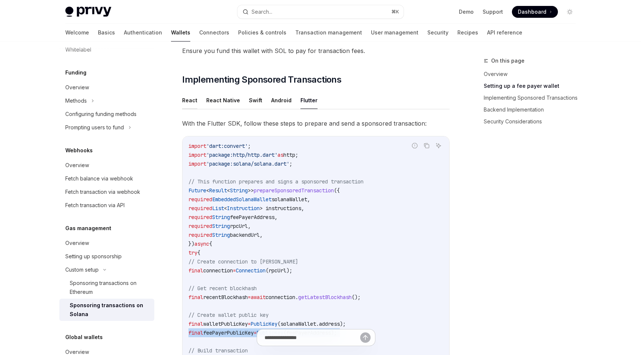
click at [191, 92] on button "React" at bounding box center [189, 100] width 15 height 17
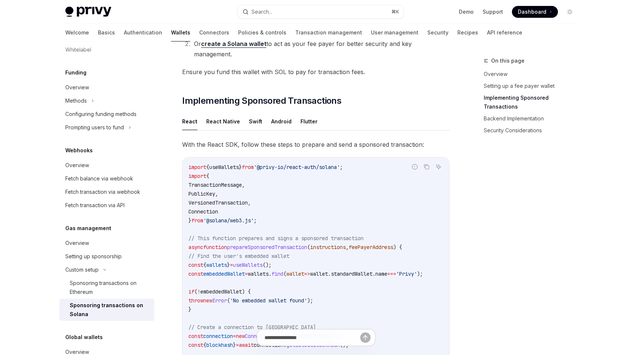
scroll to position [458, 0]
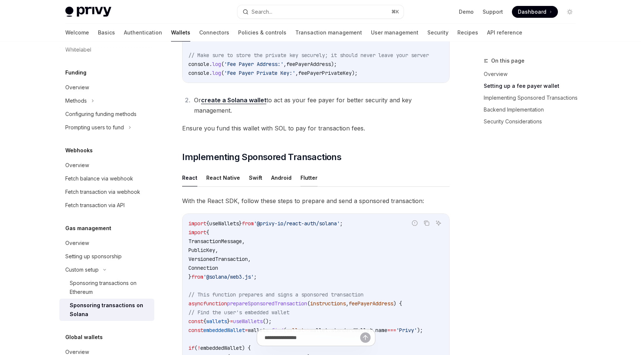
click at [300, 169] on button "Flutter" at bounding box center [308, 177] width 17 height 17
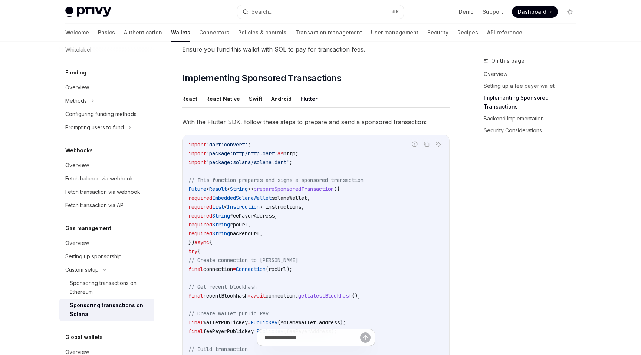
scroll to position [532, 0]
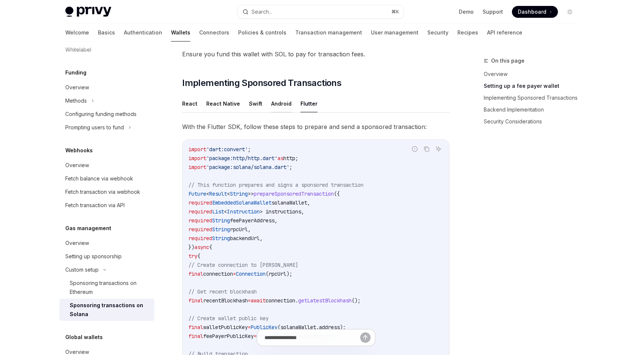
click at [281, 96] on button "Android" at bounding box center [281, 103] width 20 height 17
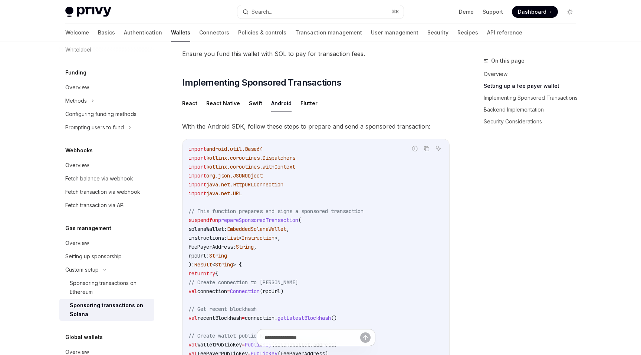
scroll to position [517, 0]
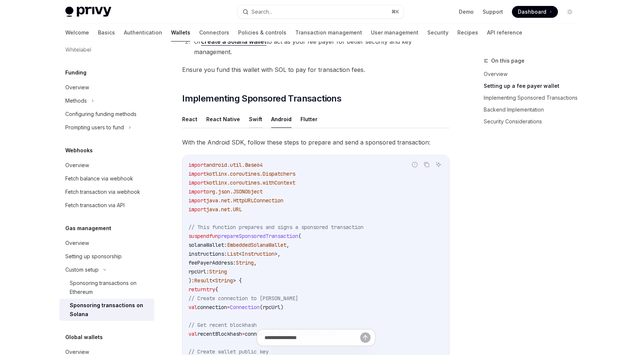
click at [256, 112] on button "Swift" at bounding box center [255, 118] width 13 height 17
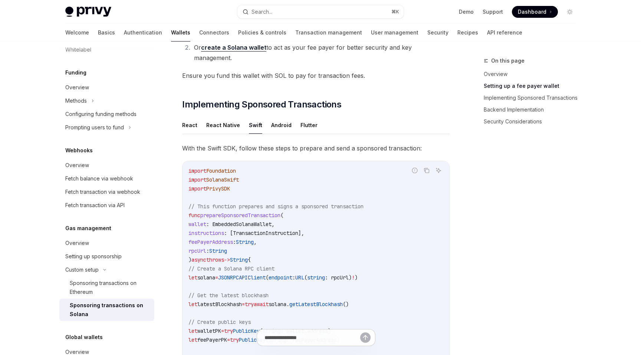
scroll to position [510, 0]
click at [278, 120] on button "Android" at bounding box center [281, 126] width 20 height 17
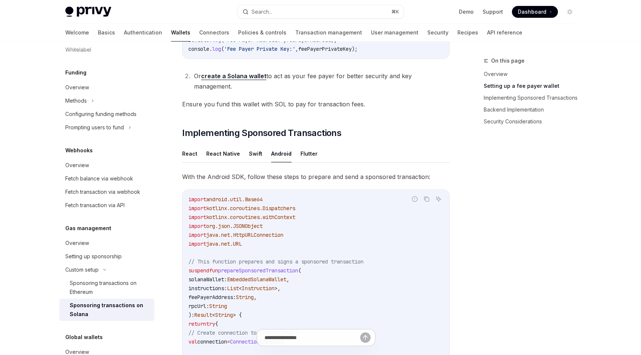
scroll to position [479, 0]
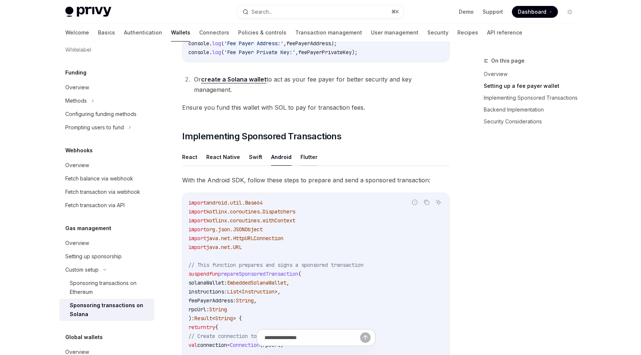
click at [306, 152] on button "Flutter" at bounding box center [308, 156] width 17 height 17
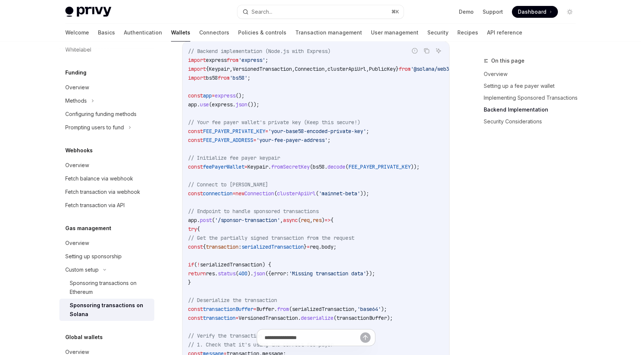
scroll to position [1405, 0]
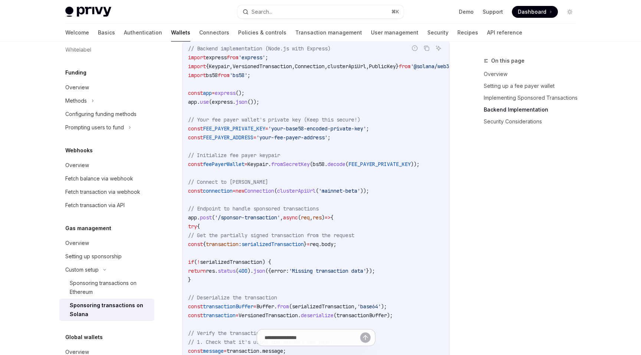
click at [251, 125] on span "FEE_PAYER_PRIVATE_KEY" at bounding box center [234, 128] width 62 height 7
click at [245, 134] on span "FEE_PAYER_ADDRESS" at bounding box center [228, 137] width 50 height 7
drag, startPoint x: 338, startPoint y: 133, endPoint x: 360, endPoint y: 133, distance: 22.2
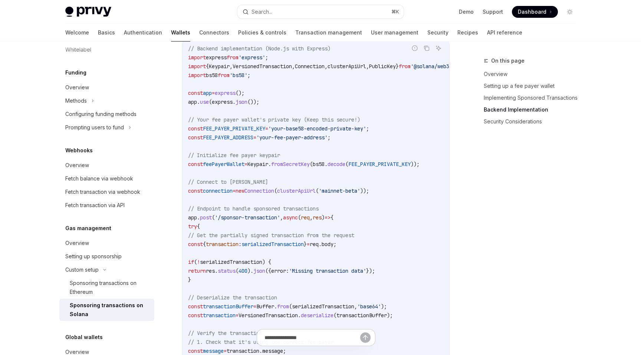
click at [327, 134] on span "'your-fee-payer-address'" at bounding box center [291, 137] width 71 height 7
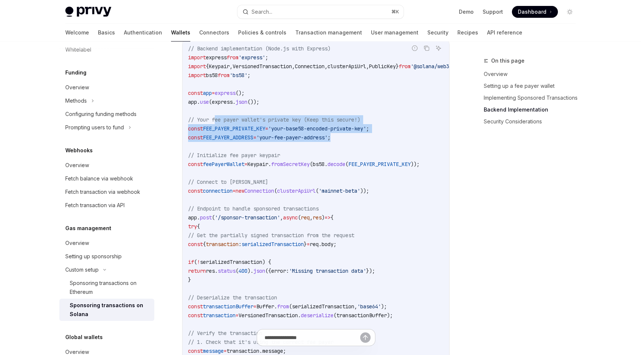
drag, startPoint x: 361, startPoint y: 133, endPoint x: 216, endPoint y: 117, distance: 145.9
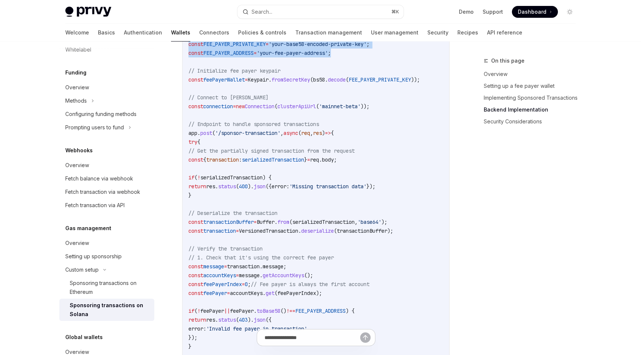
scroll to position [1489, 0]
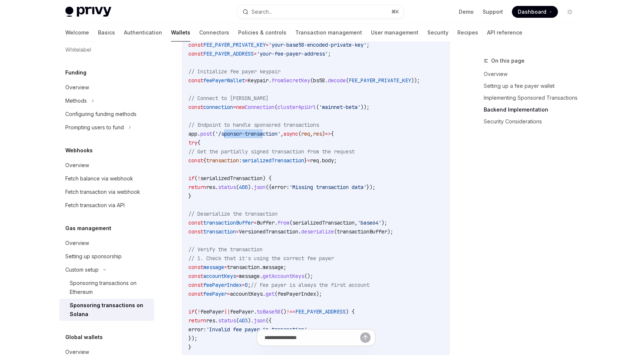
drag, startPoint x: 227, startPoint y: 129, endPoint x: 271, endPoint y: 129, distance: 44.5
click at [269, 130] on span "'/sponsor-transaction'" at bounding box center [247, 133] width 65 height 7
click at [271, 130] on span "'/sponsor-transaction'" at bounding box center [247, 133] width 65 height 7
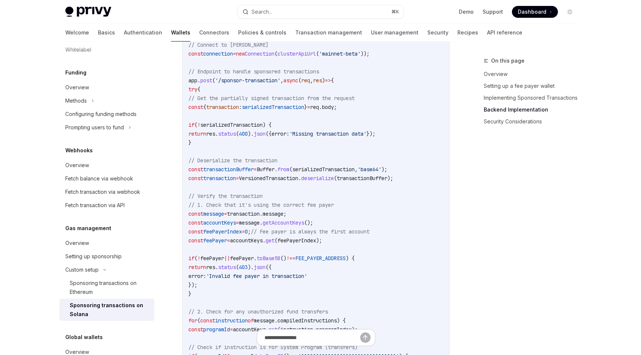
scroll to position [1543, 0]
drag, startPoint x: 239, startPoint y: 118, endPoint x: 358, endPoint y: 140, distance: 121.1
click at [358, 140] on code "// Backend implementation (Node.js with Express) import express from 'express' …" at bounding box center [335, 306] width 294 height 801
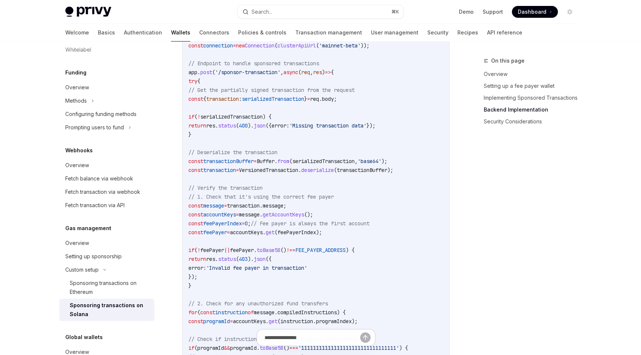
scroll to position [1547, 0]
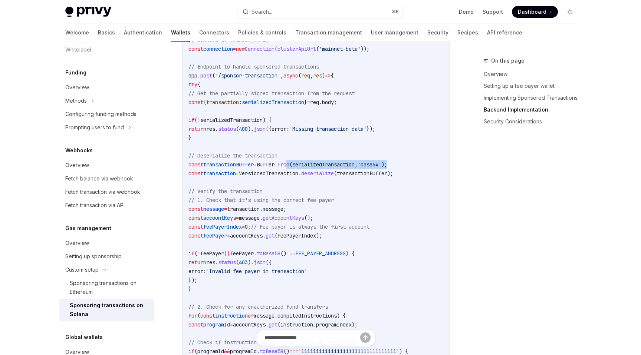
drag, startPoint x: 320, startPoint y: 159, endPoint x: 422, endPoint y: 161, distance: 102.3
click at [422, 161] on code "// Backend implementation (Node.js with Express) import express from 'express' …" at bounding box center [335, 302] width 294 height 801
drag, startPoint x: 276, startPoint y: 168, endPoint x: 412, endPoint y: 169, distance: 136.4
click at [393, 170] on span "const transaction = VersionedTransaction . deserialize ( transactionBuffer );" at bounding box center [290, 173] width 205 height 7
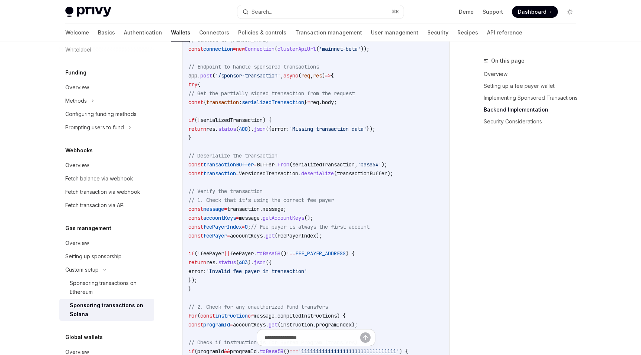
drag, startPoint x: 413, startPoint y: 169, endPoint x: 422, endPoint y: 169, distance: 9.6
click at [387, 170] on span "transactionBuffer" at bounding box center [362, 173] width 50 height 7
drag, startPoint x: 424, startPoint y: 169, endPoint x: 261, endPoint y: 170, distance: 163.5
click at [261, 170] on span "const transaction = VersionedTransaction . deserialize ( transactionBuffer );" at bounding box center [290, 173] width 205 height 7
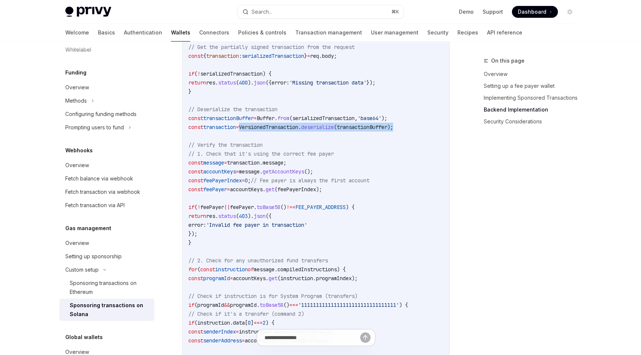
scroll to position [1595, 0]
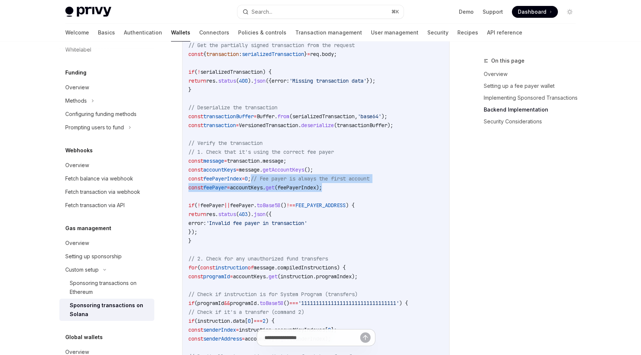
drag, startPoint x: 279, startPoint y: 176, endPoint x: 392, endPoint y: 179, distance: 113.5
click at [392, 179] on code "// Backend implementation (Node.js with Express) import express from 'express' …" at bounding box center [335, 254] width 294 height 801
drag, startPoint x: 352, startPoint y: 181, endPoint x: 229, endPoint y: 162, distance: 124.9
click at [211, 154] on code "// Backend implementation (Node.js with Express) import express from 'express' …" at bounding box center [335, 254] width 294 height 801
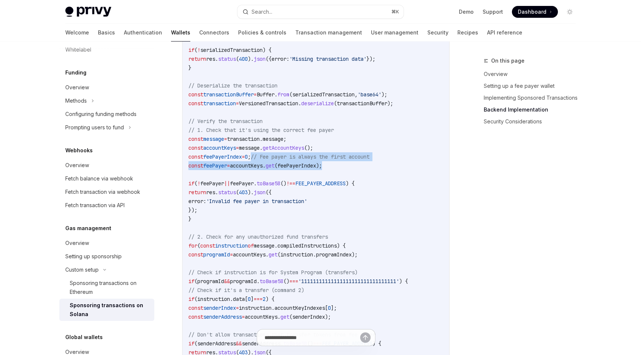
scroll to position [1616, 0]
drag, startPoint x: 220, startPoint y: 182, endPoint x: 258, endPoint y: 182, distance: 38.2
click at [255, 182] on span "if ( ! feePayer || feePayer . toBase58 () !== FEE_PAYER_ADDRESS ) {" at bounding box center [271, 185] width 166 height 7
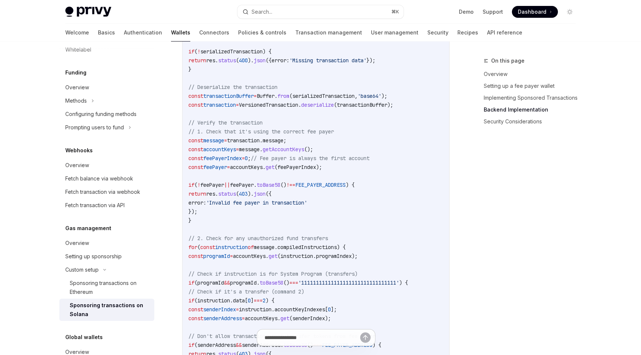
click at [254, 182] on span "feePayer" at bounding box center [242, 185] width 24 height 7
drag, startPoint x: 247, startPoint y: 181, endPoint x: 393, endPoint y: 181, distance: 146.4
click at [392, 181] on code "// Backend implementation (Node.js with Express) import express from 'express' …" at bounding box center [335, 234] width 294 height 801
click at [394, 181] on code "// Backend implementation (Node.js with Express) import express from 'express' …" at bounding box center [335, 234] width 294 height 801
drag, startPoint x: 240, startPoint y: 198, endPoint x: 270, endPoint y: 204, distance: 30.2
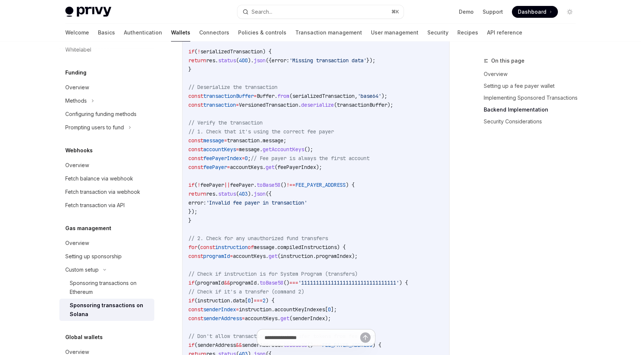
click at [269, 204] on code "// Backend implementation (Node.js with Express) import express from 'express' …" at bounding box center [335, 234] width 294 height 801
click at [270, 204] on code "// Backend implementation (Node.js with Express) import express from 'express' …" at bounding box center [335, 234] width 294 height 801
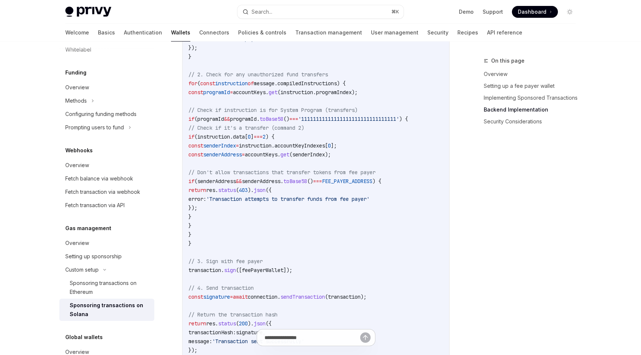
scroll to position [1778, 0]
drag, startPoint x: 224, startPoint y: 122, endPoint x: 341, endPoint y: 127, distance: 116.9
click at [304, 127] on span "// Check if it's a transfer (command 2)" at bounding box center [246, 129] width 116 height 7
click at [341, 127] on code "// Backend implementation (Node.js with Express) import express from 'express' …" at bounding box center [335, 71] width 294 height 801
drag, startPoint x: 214, startPoint y: 141, endPoint x: 388, endPoint y: 144, distance: 174.2
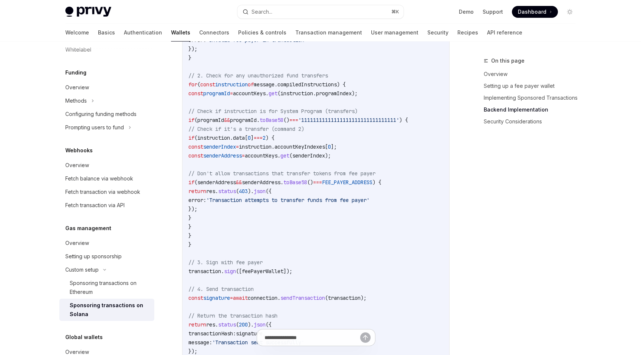
click at [388, 144] on code "// Backend implementation (Node.js with Express) import express from 'express' …" at bounding box center [335, 71] width 294 height 801
drag, startPoint x: 380, startPoint y: 151, endPoint x: 220, endPoint y: 140, distance: 160.5
click at [220, 140] on code "// Backend implementation (Node.js with Express) import express from 'express' …" at bounding box center [335, 71] width 294 height 801
click at [374, 249] on code "// Backend implementation (Node.js with Express) import express from 'express' …" at bounding box center [335, 71] width 294 height 801
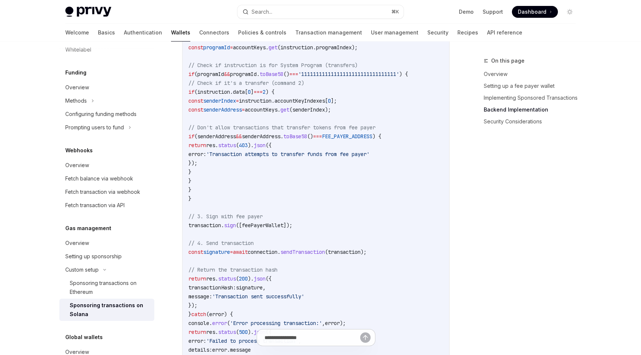
scroll to position [0, 6]
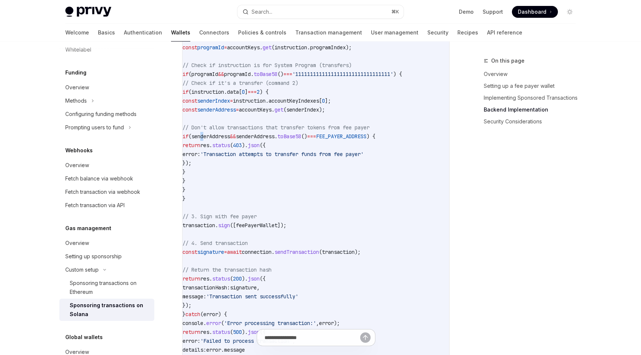
drag, startPoint x: 235, startPoint y: 132, endPoint x: 309, endPoint y: 126, distance: 74.0
click at [230, 133] on span "senderAddress" at bounding box center [210, 136] width 39 height 7
drag, startPoint x: 223, startPoint y: 140, endPoint x: 228, endPoint y: 140, distance: 4.5
click at [200, 142] on span "return" at bounding box center [191, 145] width 18 height 7
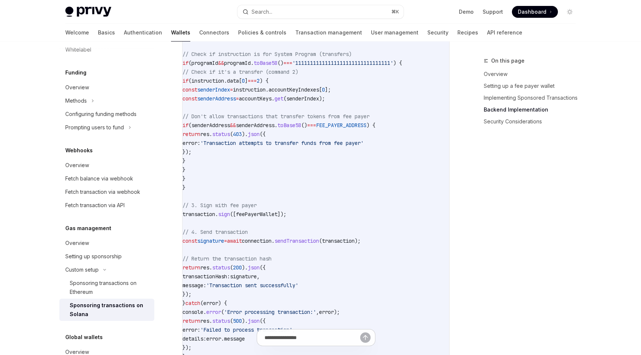
scroll to position [1834, 0]
click at [275, 212] on span "feePayerWallet" at bounding box center [257, 215] width 42 height 7
drag, startPoint x: 275, startPoint y: 210, endPoint x: 271, endPoint y: 209, distance: 4.1
click at [275, 212] on span "feePayerWallet" at bounding box center [257, 215] width 42 height 7
click at [257, 204] on span "// 3. Sign with fee payer" at bounding box center [219, 207] width 74 height 7
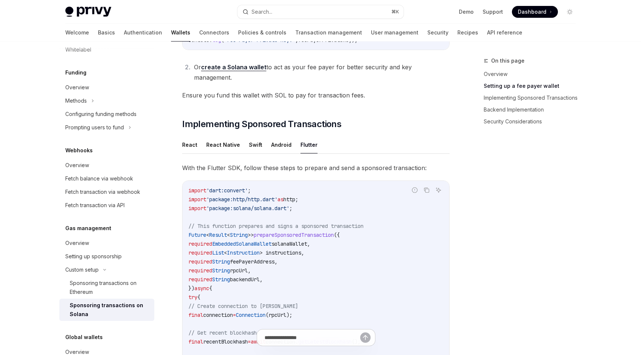
scroll to position [463, 0]
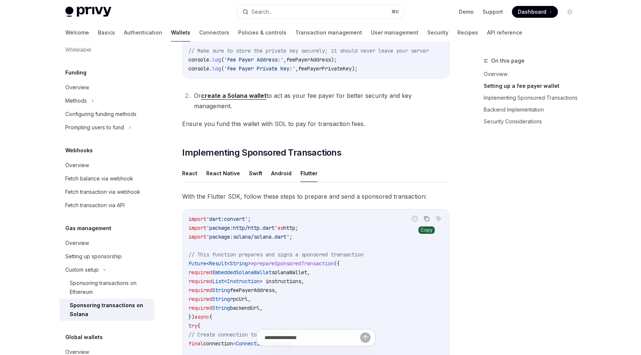
click at [426, 216] on icon "Copy the contents from the code block" at bounding box center [426, 219] width 6 height 6
type textarea "*"
